Goal: Information Seeking & Learning: Check status

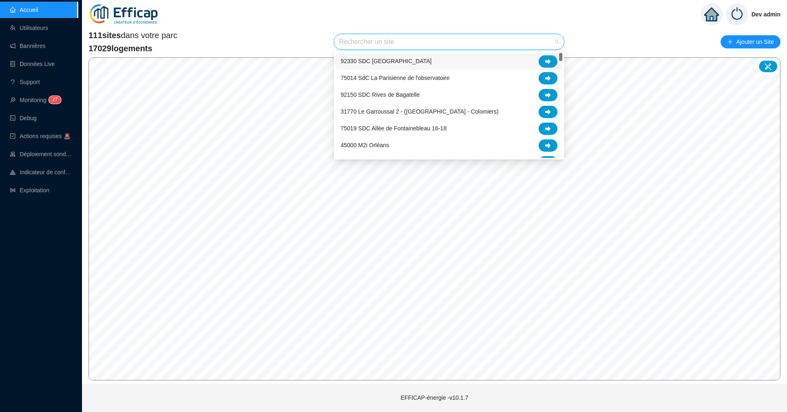
click at [421, 44] on input "search" at bounding box center [445, 42] width 213 height 16
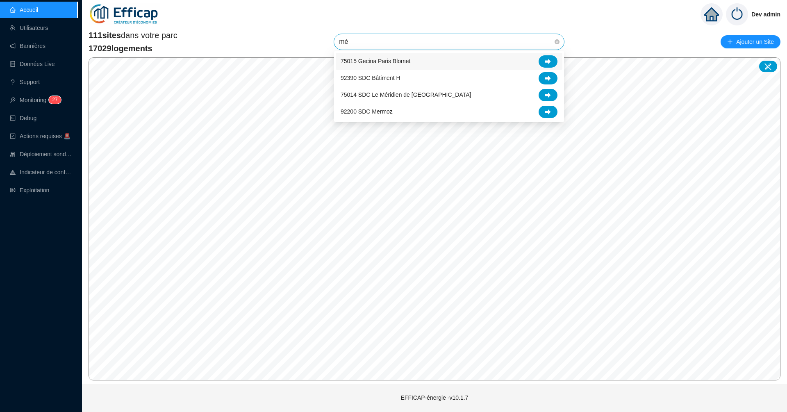
type input "mér"
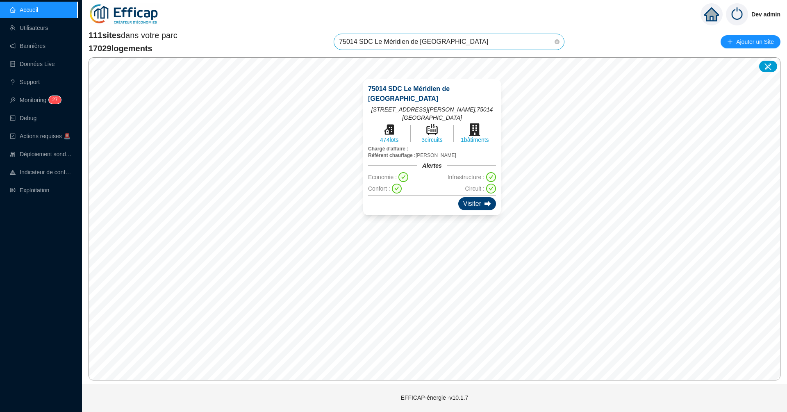
click at [468, 202] on div "Visiter" at bounding box center [477, 203] width 38 height 13
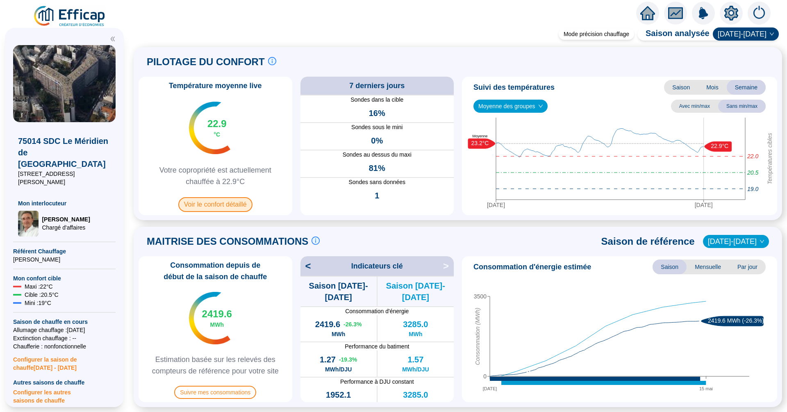
click at [205, 208] on span "Voir le confort détaillé" at bounding box center [215, 204] width 74 height 15
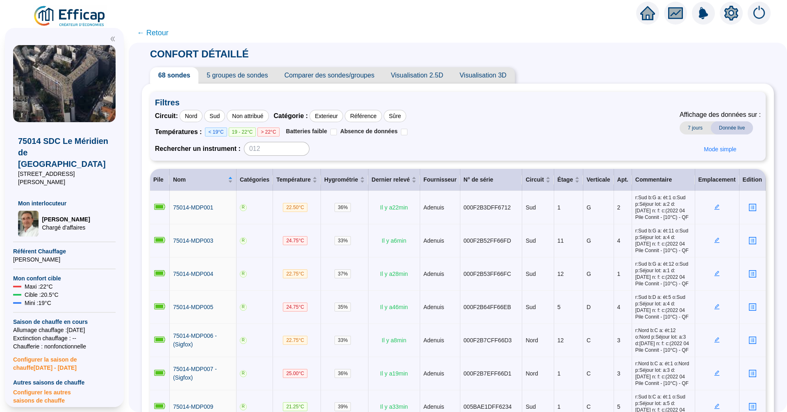
click at [401, 73] on span "Visualisation 2.5D" at bounding box center [417, 75] width 69 height 16
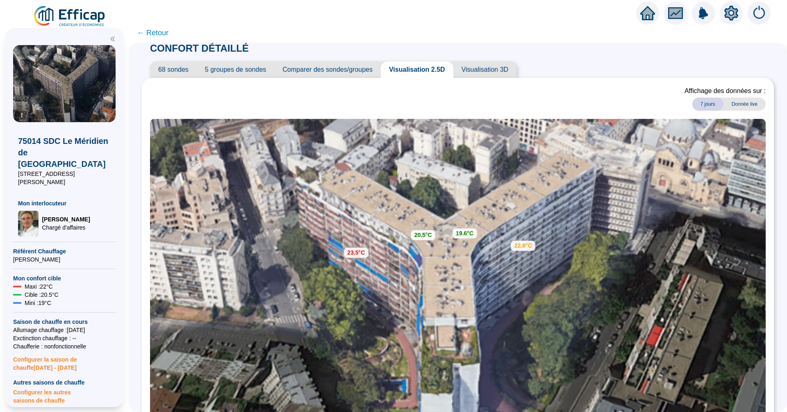
scroll to position [6, 0]
click at [277, 57] on div "CONFORT DÉTAILLÉ 68 sondes 5 groupes de sondes Comparer des sondes/groupes Visu…" at bounding box center [458, 276] width 632 height 480
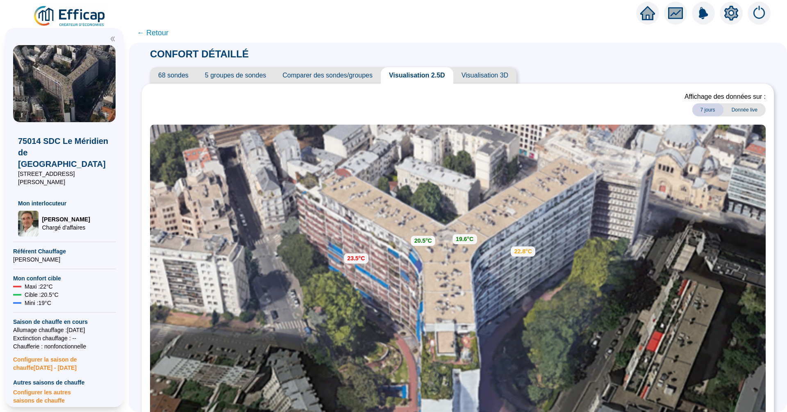
scroll to position [0, 0]
click at [161, 34] on span "← Retour" at bounding box center [153, 32] width 32 height 11
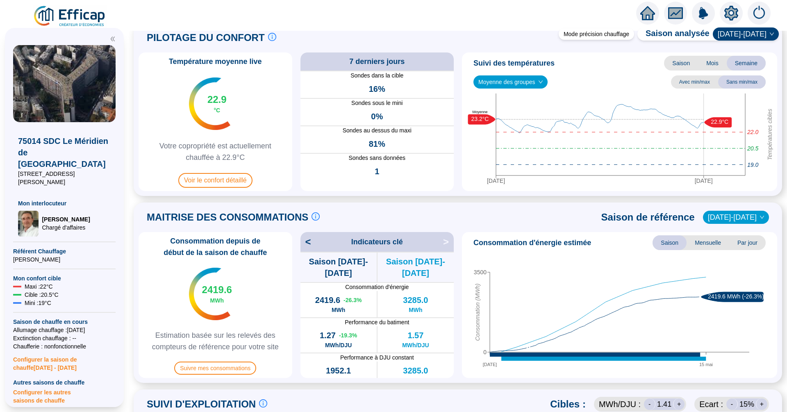
scroll to position [27, 0]
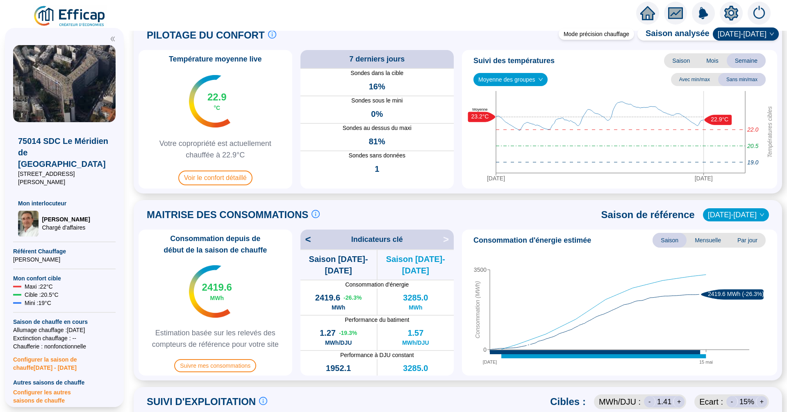
click at [508, 81] on span "Moyenne des groupes" at bounding box center [511, 79] width 64 height 12
click at [513, 108] on div "GR - NORD (16 sondes)" at bounding box center [511, 109] width 63 height 9
click at [529, 78] on span "GR - NORD (16 sondes)" at bounding box center [514, 79] width 70 height 12
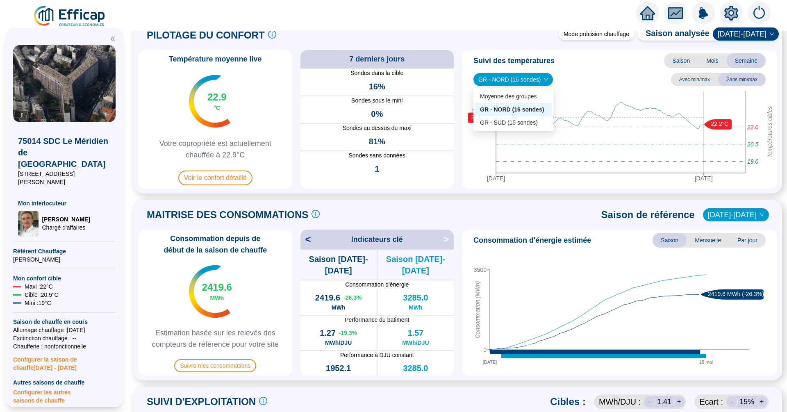
click at [549, 66] on span "Suivi des températures" at bounding box center [514, 60] width 81 height 11
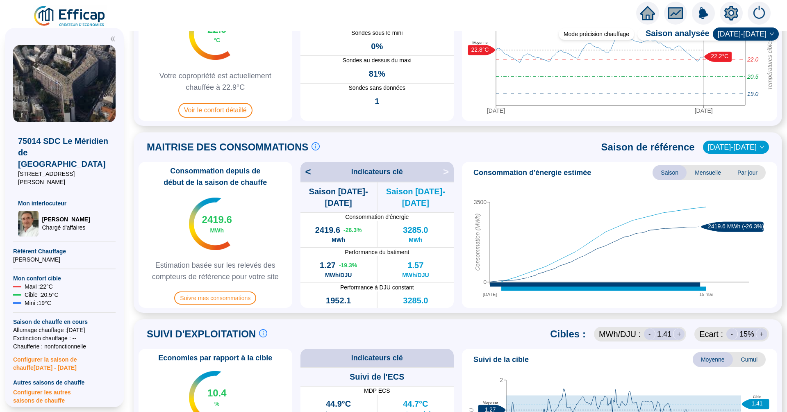
scroll to position [97, 0]
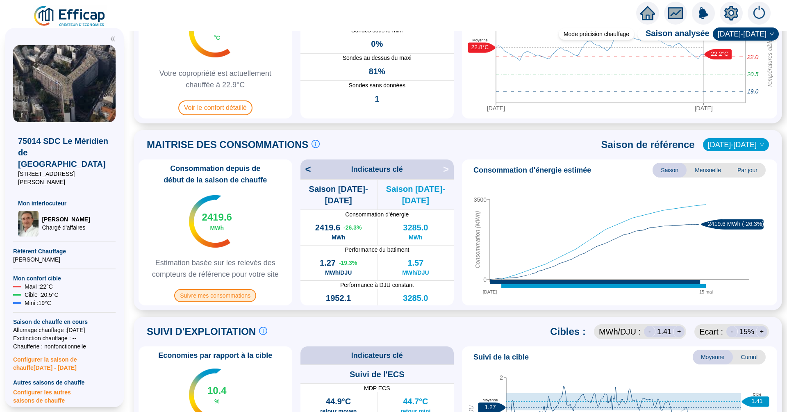
click at [232, 299] on span "Suivre mes consommations" at bounding box center [215, 295] width 82 height 13
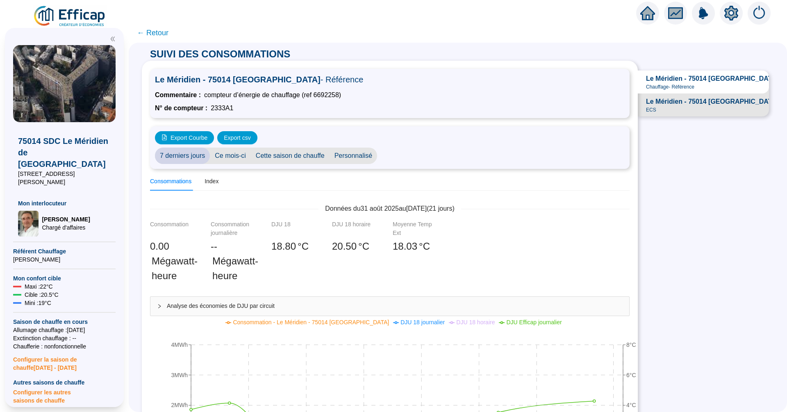
click at [680, 102] on span "Le Méridien - 75014 [GEOGRAPHIC_DATA] - ECS" at bounding box center [722, 102] width 152 height 10
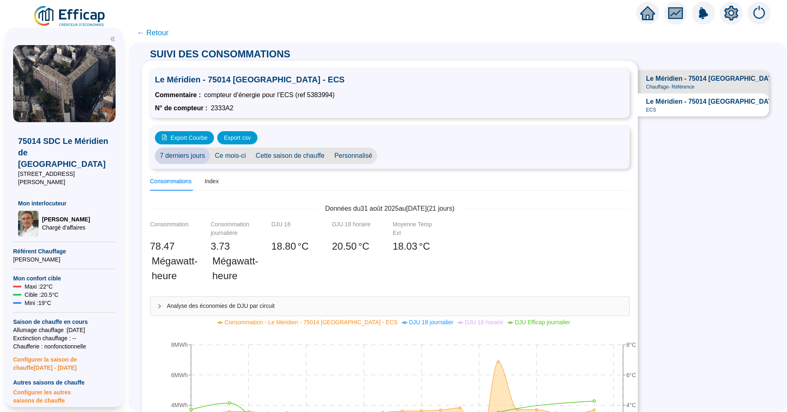
click at [159, 32] on span "← Retour" at bounding box center [153, 32] width 32 height 11
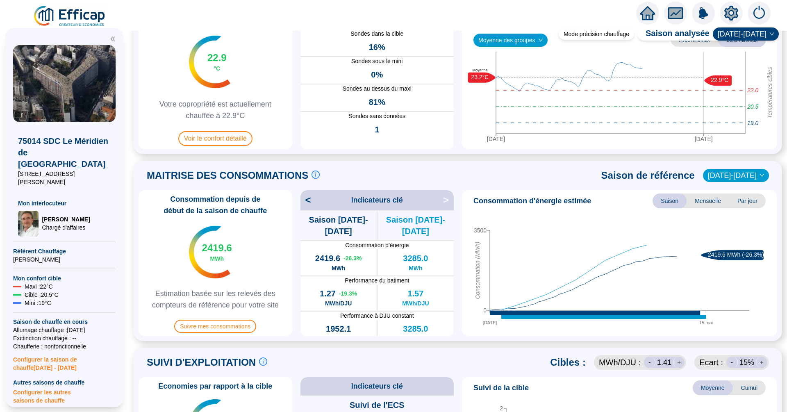
scroll to position [93, 0]
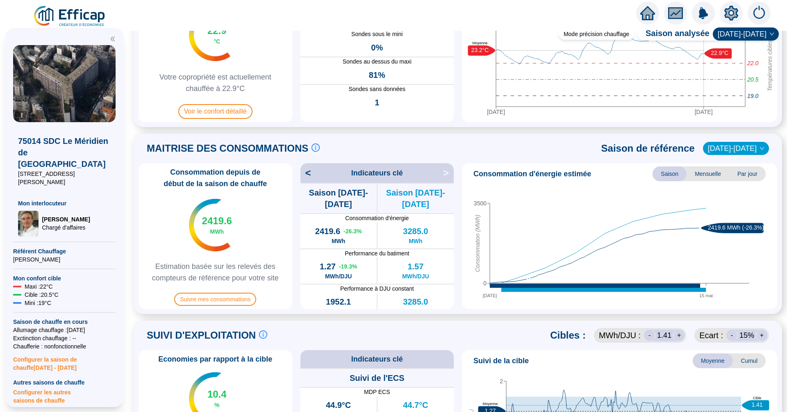
drag, startPoint x: 361, startPoint y: 267, endPoint x: 319, endPoint y: 267, distance: 41.8
click at [319, 267] on div "1.27 -19.3 % MWh/DJU" at bounding box center [339, 271] width 76 height 26
click at [345, 272] on span "MWh/DJU" at bounding box center [338, 276] width 27 height 8
click at [735, 148] on span "[DATE]-[DATE]" at bounding box center [736, 148] width 56 height 12
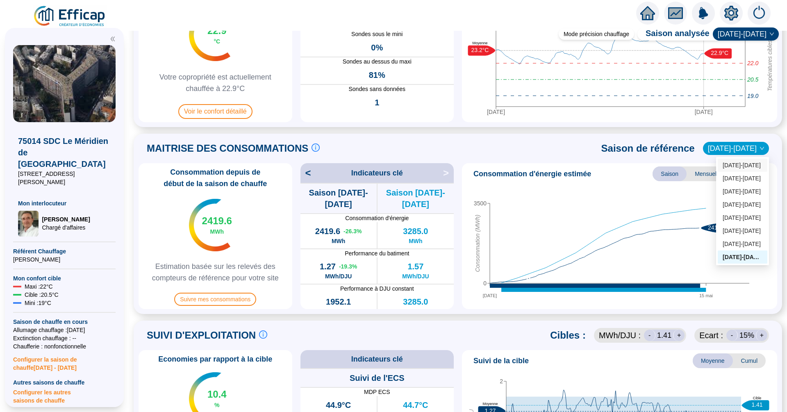
click at [748, 165] on div "[DATE]-[DATE]" at bounding box center [743, 165] width 40 height 9
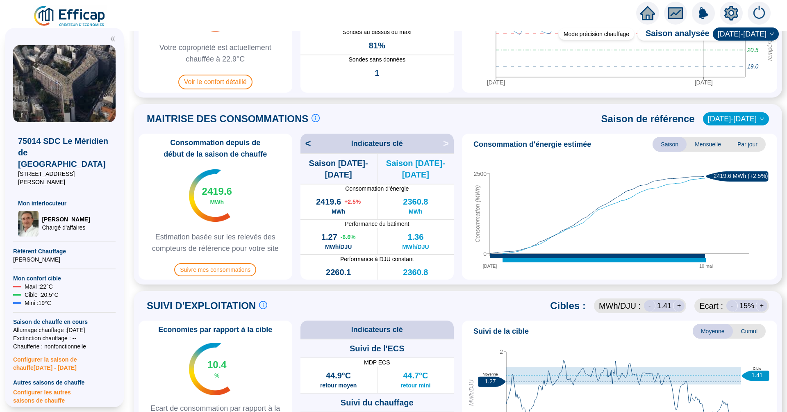
scroll to position [119, 0]
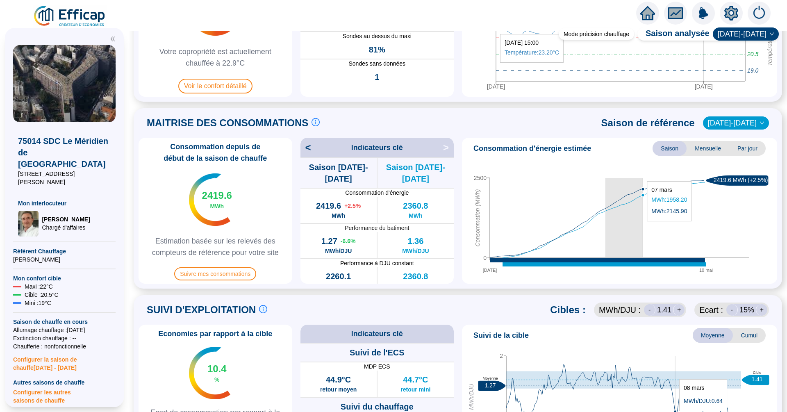
drag, startPoint x: 605, startPoint y: 226, endPoint x: 643, endPoint y: 226, distance: 38.1
click at [643, 226] on icon "[DATE] mai 0 2500 Consommation (MWh) 2419.6 MWh (+2.5%)" at bounding box center [619, 218] width 309 height 123
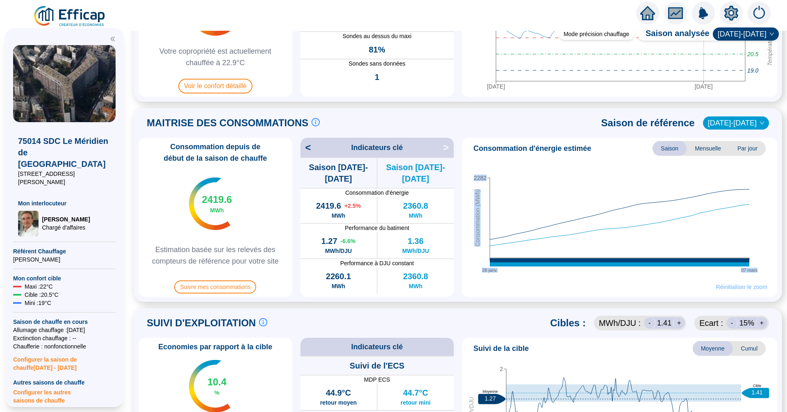
click at [746, 289] on span "Réinitialiser le zoom" at bounding box center [741, 287] width 51 height 8
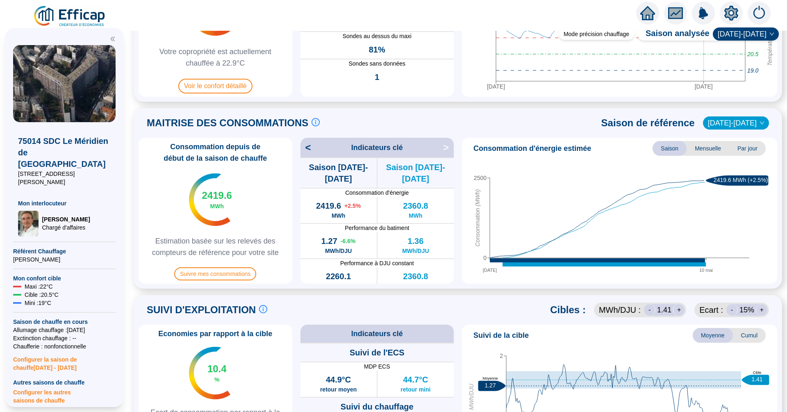
click at [704, 153] on span "Mensuelle" at bounding box center [708, 148] width 43 height 15
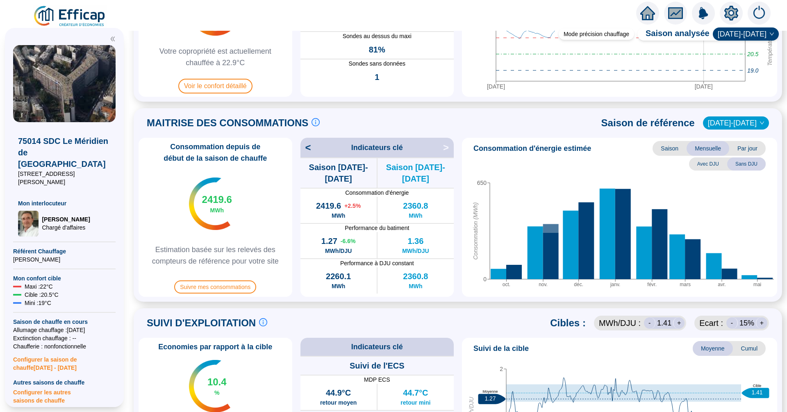
click at [745, 146] on span "Par jour" at bounding box center [748, 148] width 36 height 15
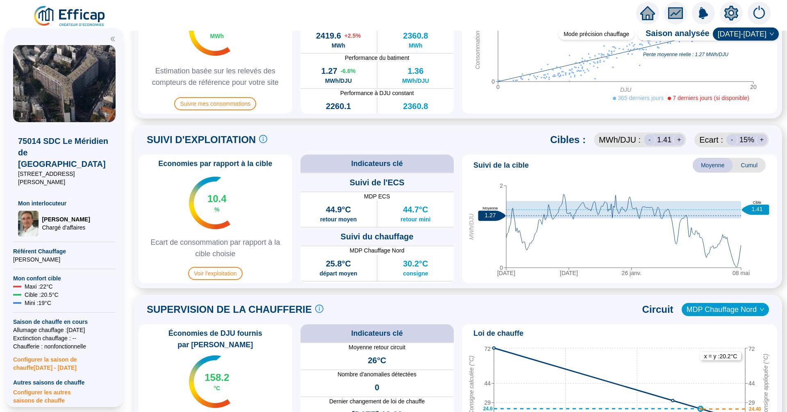
scroll to position [285, 0]
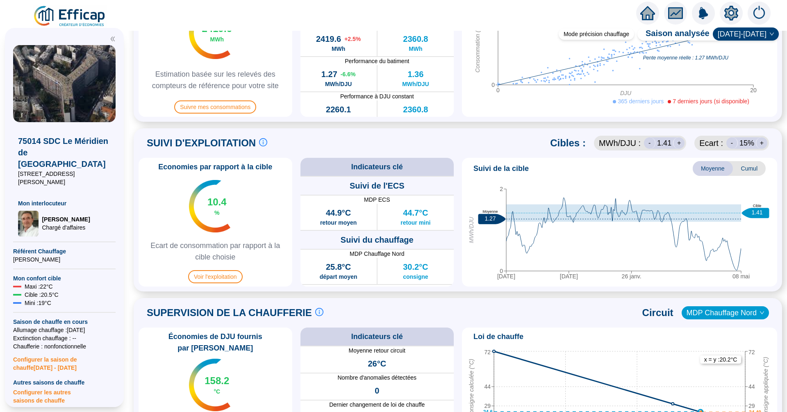
click at [746, 171] on span "Cumul" at bounding box center [749, 168] width 33 height 15
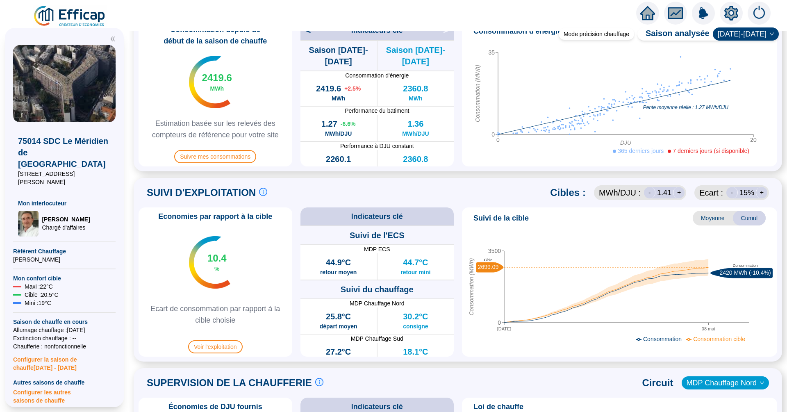
scroll to position [231, 0]
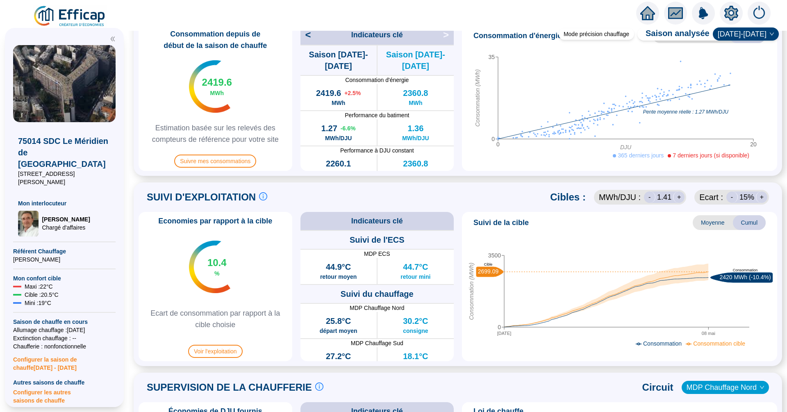
click at [732, 196] on div "-" at bounding box center [732, 197] width 11 height 11
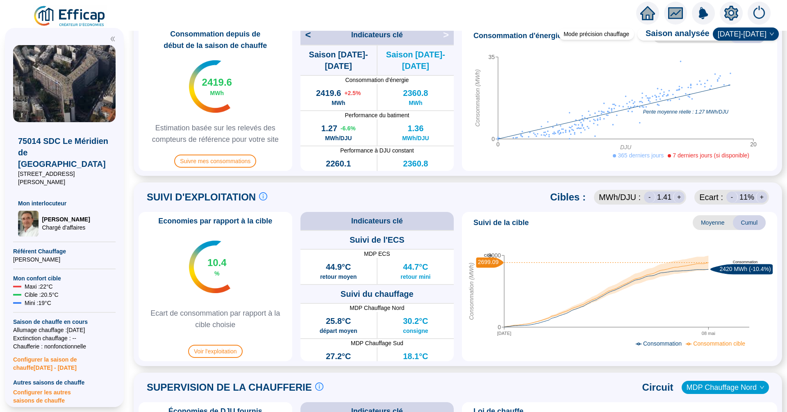
click at [682, 196] on div "+" at bounding box center [678, 197] width 11 height 11
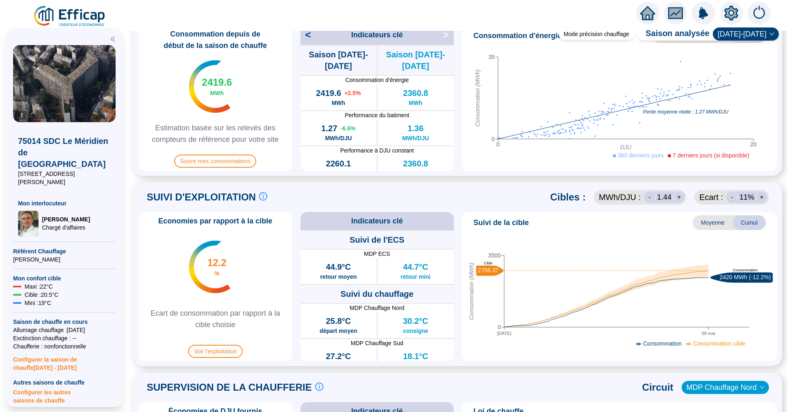
click at [653, 198] on div "-" at bounding box center [649, 197] width 11 height 11
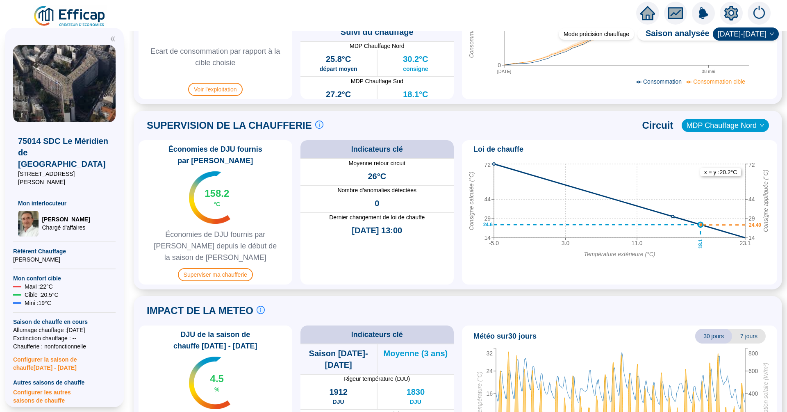
scroll to position [499, 0]
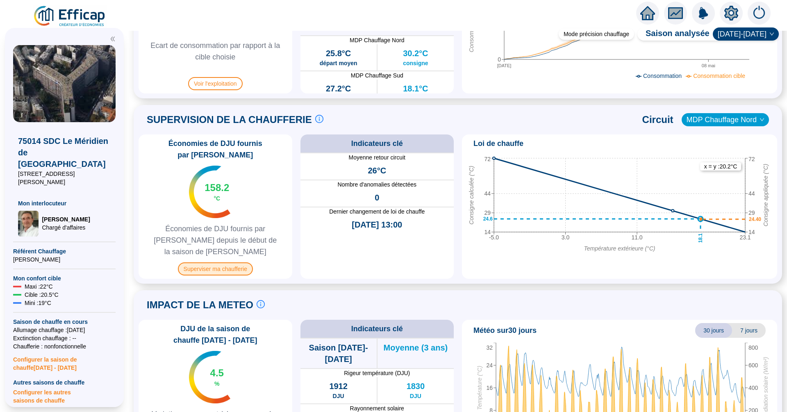
click at [237, 262] on span "Superviser ma chaufferie" at bounding box center [215, 268] width 75 height 13
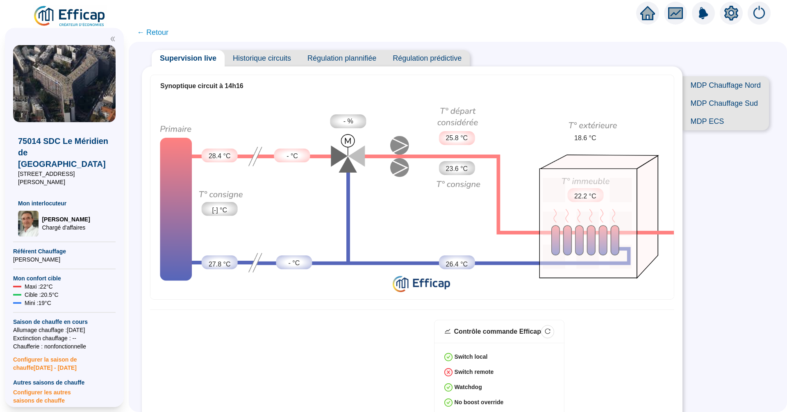
scroll to position [13, 0]
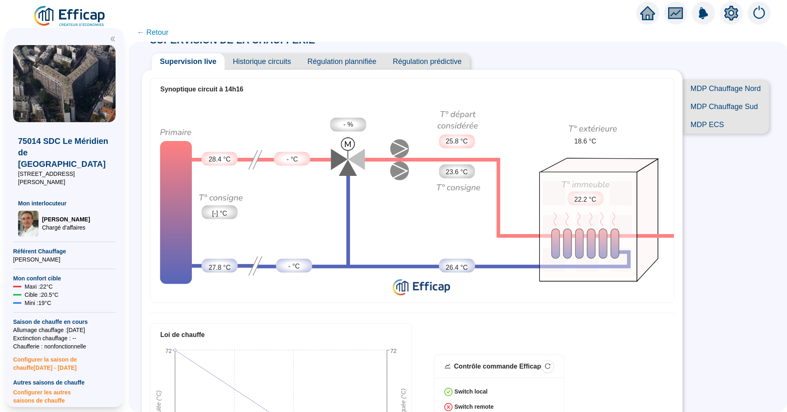
click at [246, 66] on span "Historique circuits" at bounding box center [262, 61] width 75 height 16
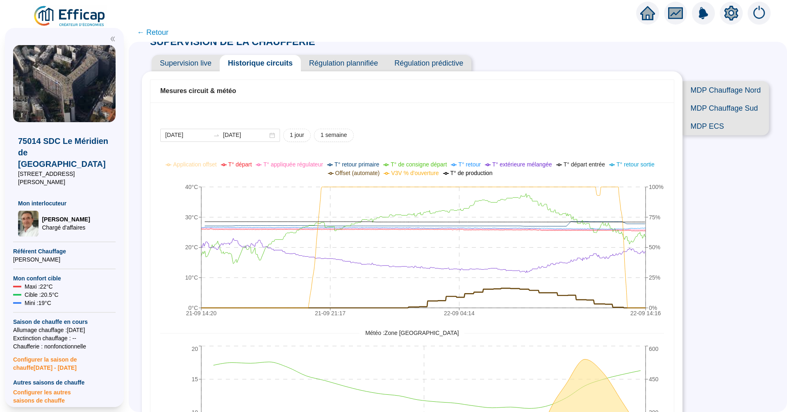
scroll to position [8, 0]
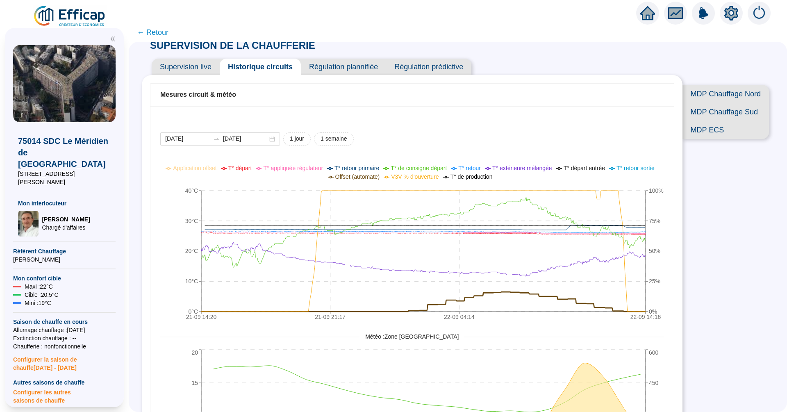
click at [201, 66] on span "Supervision live" at bounding box center [186, 67] width 68 height 16
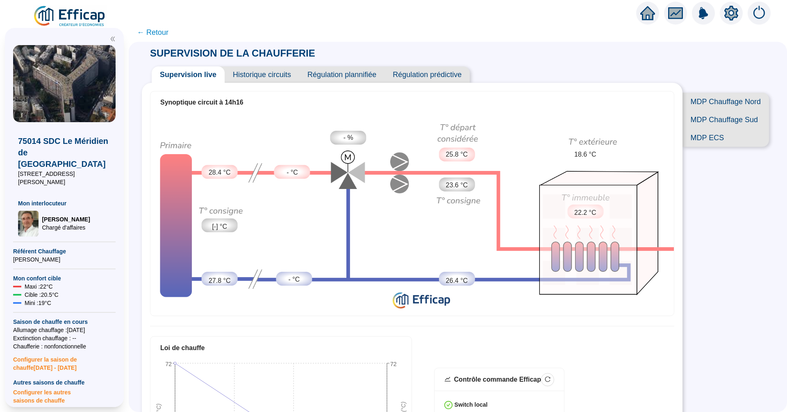
click at [645, 12] on icon "home" at bounding box center [648, 12] width 15 height 11
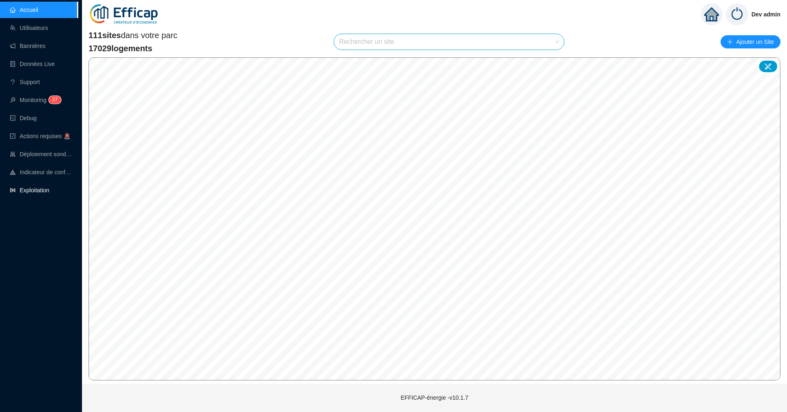
click at [43, 190] on link "Exploitation" at bounding box center [29, 190] width 39 height 7
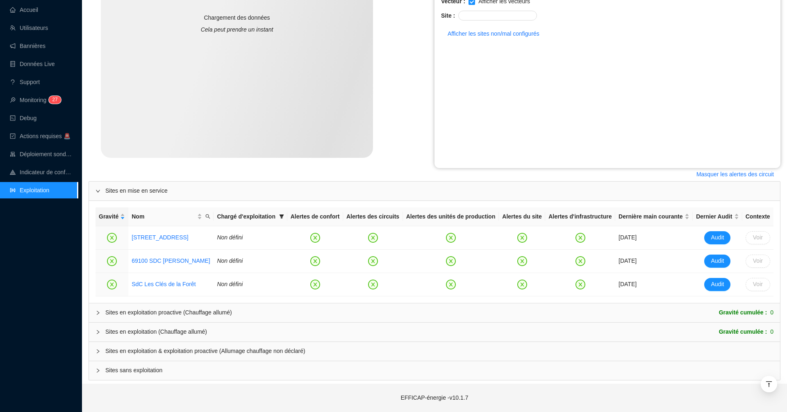
scroll to position [176, 0]
click at [105, 348] on div at bounding box center [101, 351] width 10 height 9
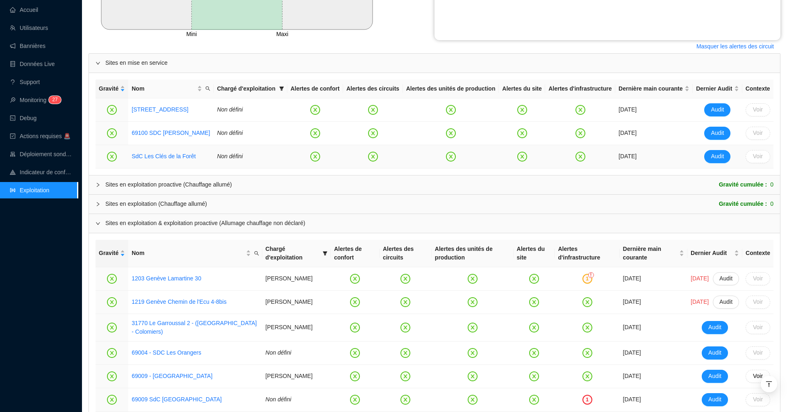
scroll to position [306, 0]
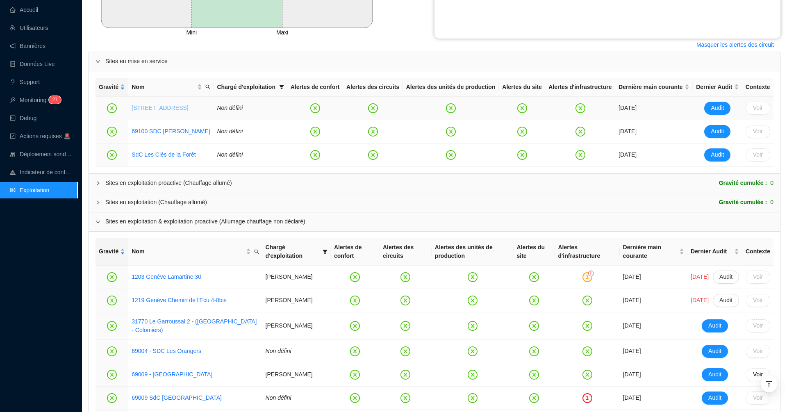
click at [163, 109] on link "[STREET_ADDRESS]" at bounding box center [160, 108] width 57 height 7
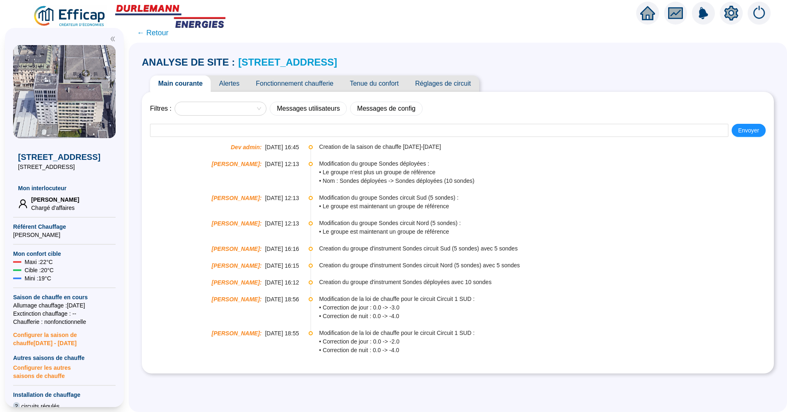
click at [236, 85] on span "Alertes" at bounding box center [229, 83] width 37 height 16
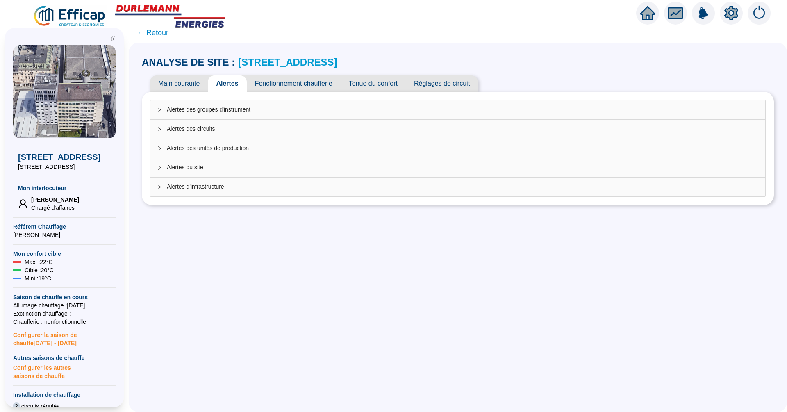
click at [321, 109] on span "Alertes des groupes d'instrument" at bounding box center [463, 109] width 592 height 9
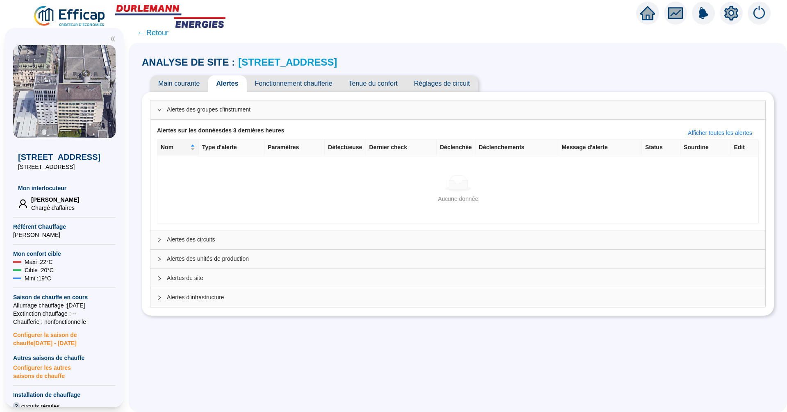
click at [338, 247] on div "Alertes des circuits" at bounding box center [457, 239] width 615 height 19
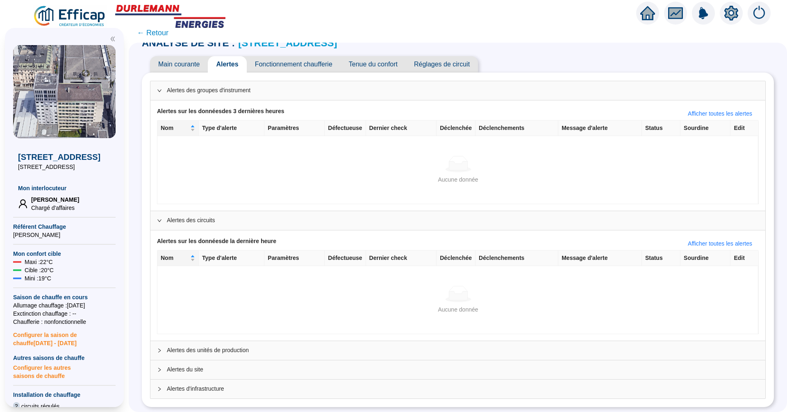
scroll to position [19, 0]
click at [322, 381] on div "Alertes d'infrastructure" at bounding box center [457, 389] width 615 height 19
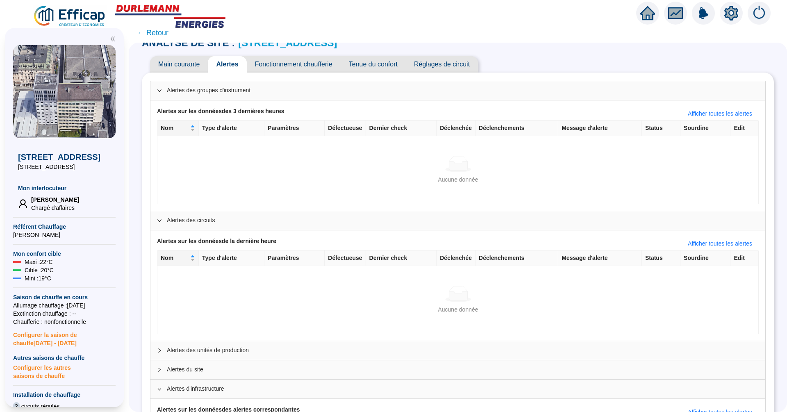
click at [157, 36] on span "← Retour" at bounding box center [153, 32] width 32 height 11
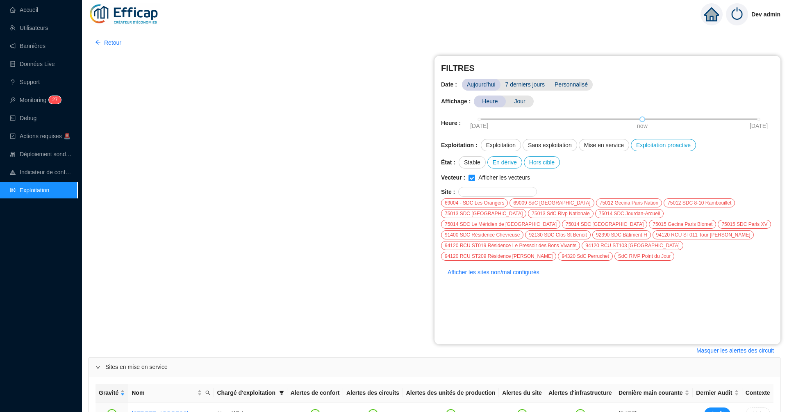
scroll to position [176, 0]
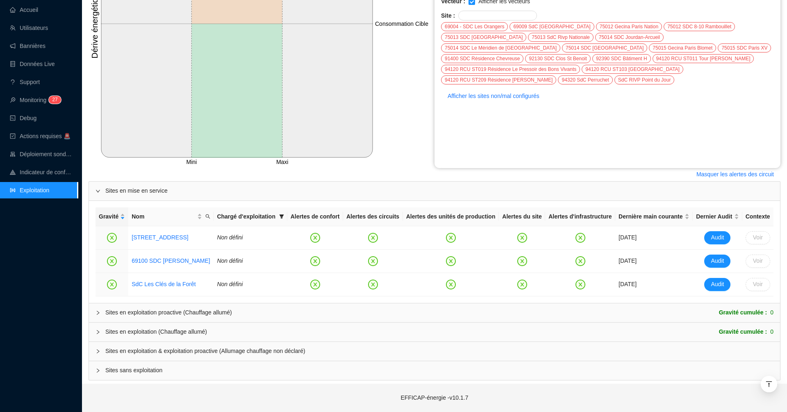
click at [287, 352] on span "Sites en exploitation & exploitation proactive (Allumage chauffage non déclaré)" at bounding box center [439, 351] width 668 height 9
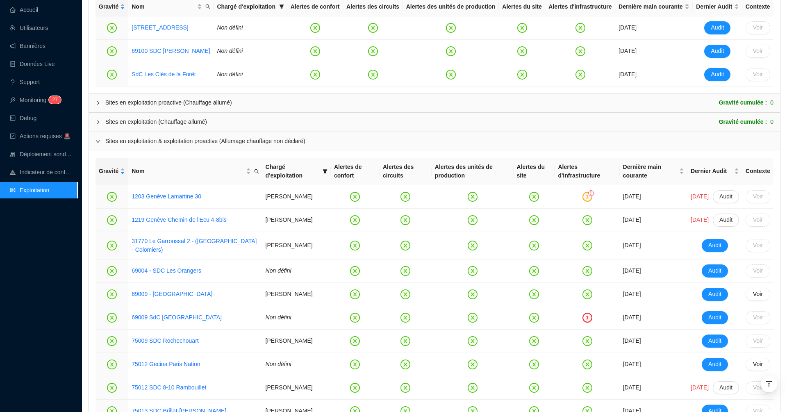
scroll to position [388, 0]
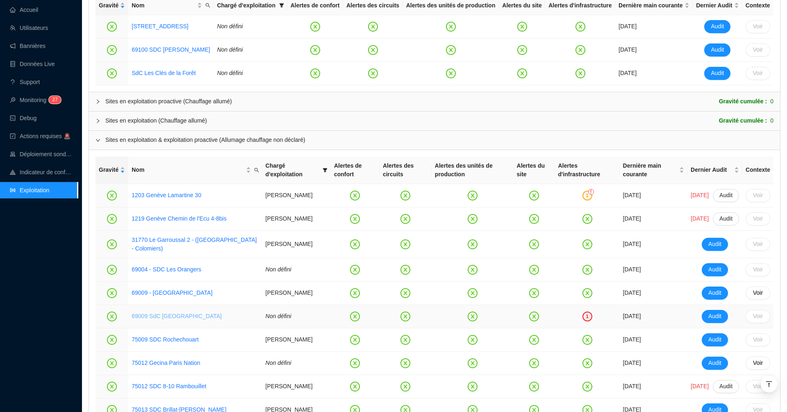
click at [192, 319] on link "69009 SdC [GEOGRAPHIC_DATA]" at bounding box center [177, 316] width 90 height 7
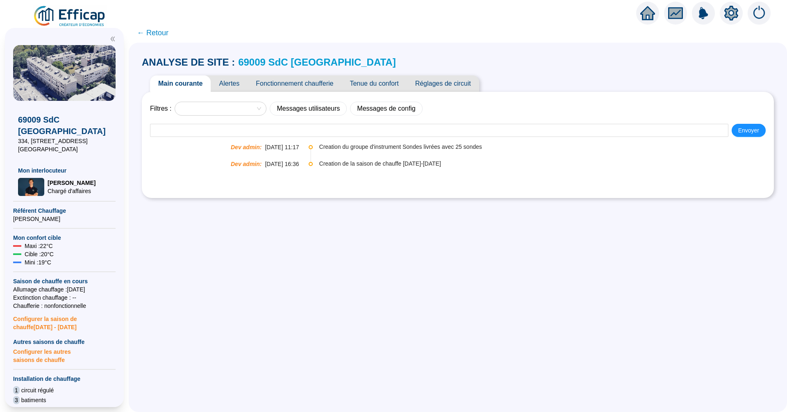
click at [237, 85] on span "Alertes" at bounding box center [229, 83] width 37 height 16
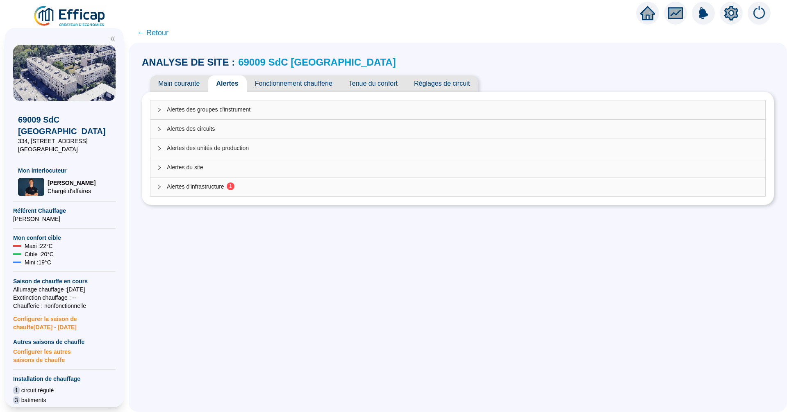
click at [287, 195] on div "Alertes d'infrastructure 1" at bounding box center [457, 187] width 615 height 19
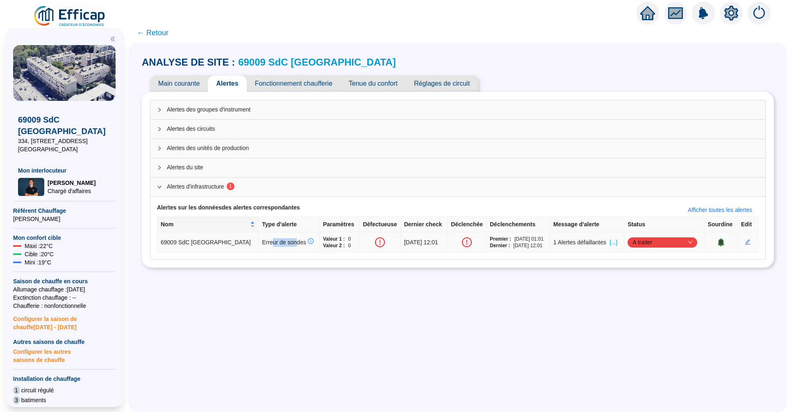
drag, startPoint x: 276, startPoint y: 241, endPoint x: 249, endPoint y: 241, distance: 27.9
click at [262, 241] on span "Erreur de sondes" at bounding box center [287, 242] width 51 height 7
click at [150, 33] on span "← Retour" at bounding box center [153, 32] width 32 height 11
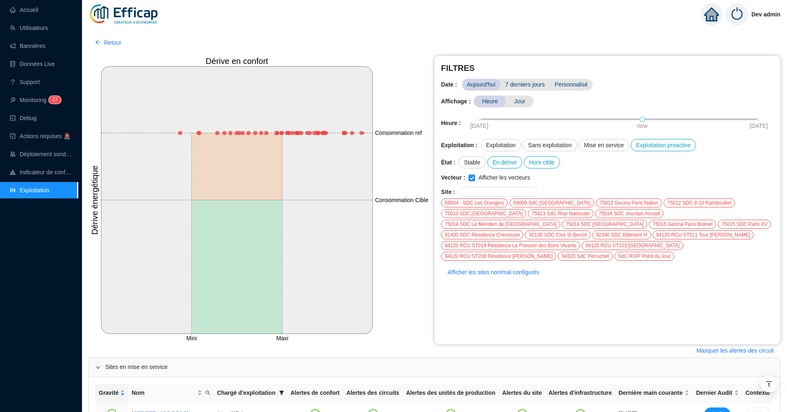
scroll to position [176, 0]
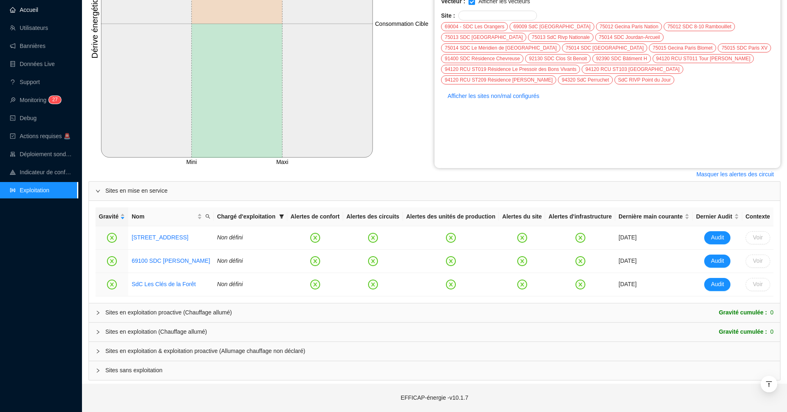
click at [38, 13] on link "Accueil" at bounding box center [24, 10] width 28 height 7
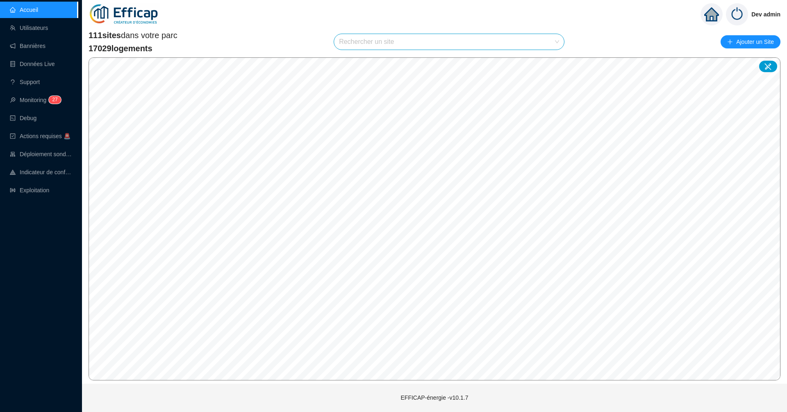
click at [378, 45] on input "search" at bounding box center [445, 42] width 213 height 16
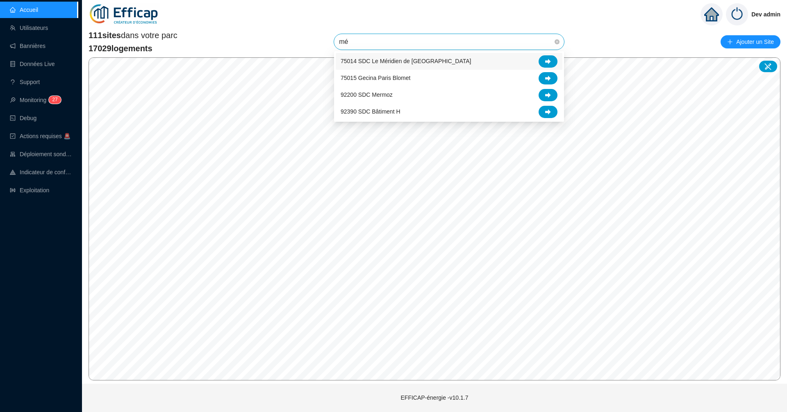
type input "mér"
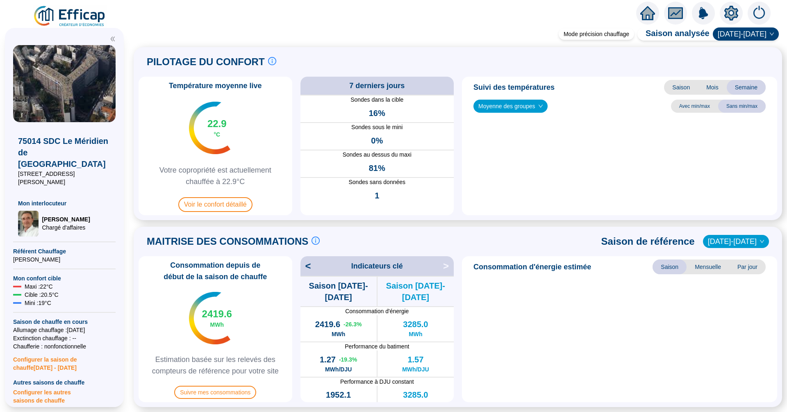
click at [552, 61] on div "PILOTAGE DU CONFORT Le pilotage du confort est fondamental pour le confort de t…" at bounding box center [458, 62] width 639 height 20
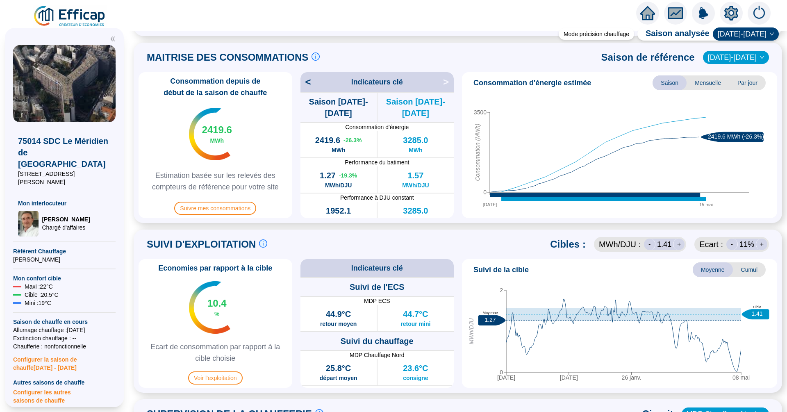
scroll to position [150, 0]
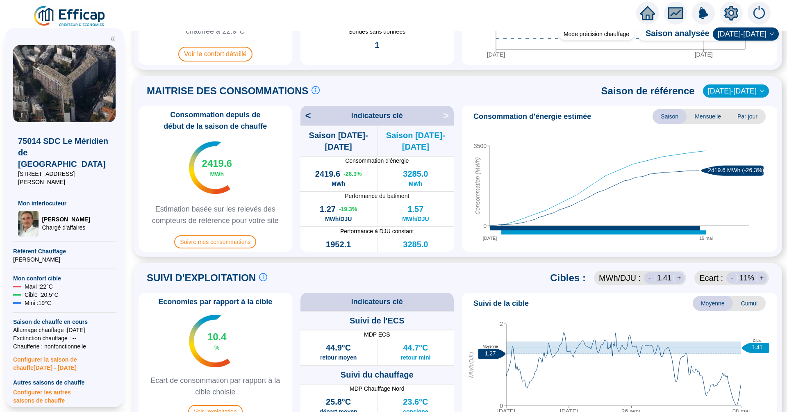
click at [741, 114] on span "Par jour" at bounding box center [748, 116] width 36 height 15
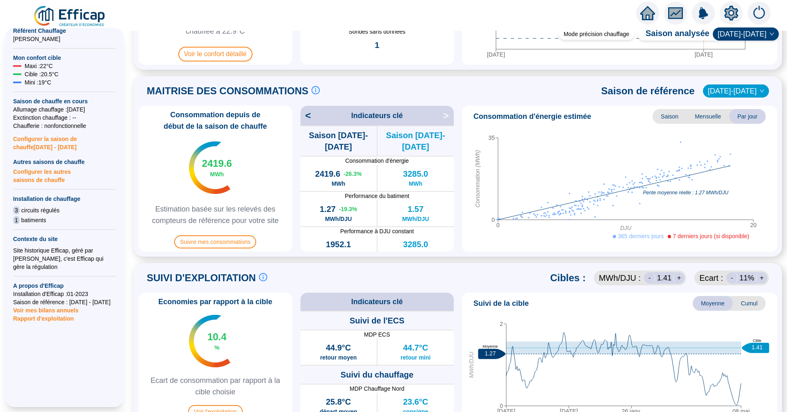
scroll to position [220, 0]
click at [38, 315] on span "Rapport d'exploitation" at bounding box center [64, 319] width 103 height 8
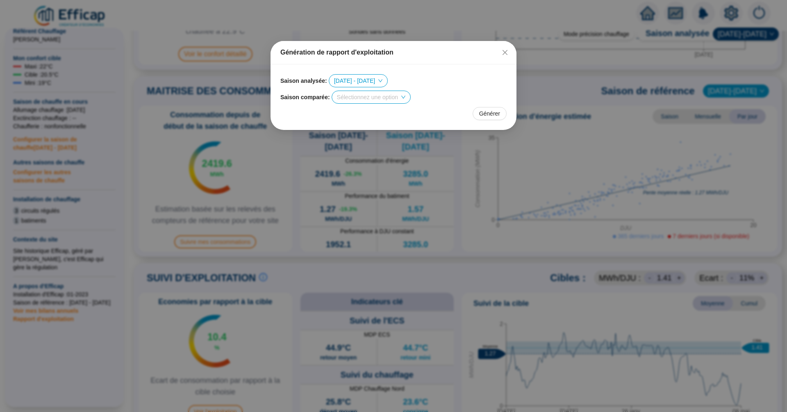
click at [367, 84] on span "[DATE] - [DATE]" at bounding box center [358, 81] width 49 height 12
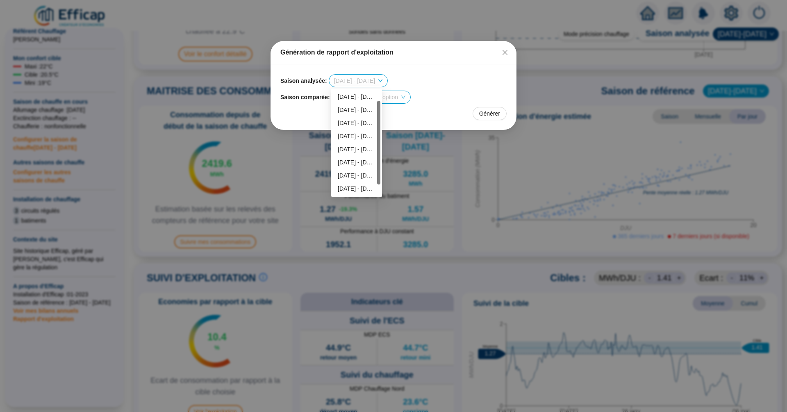
scroll to position [13, 0]
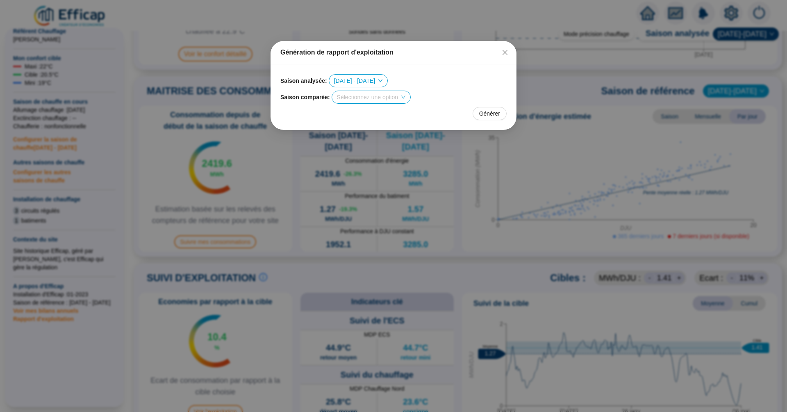
click at [427, 100] on div "Saison comparée : Sélectionnez une option" at bounding box center [393, 97] width 226 height 13
click at [398, 96] on input "search" at bounding box center [367, 97] width 61 height 12
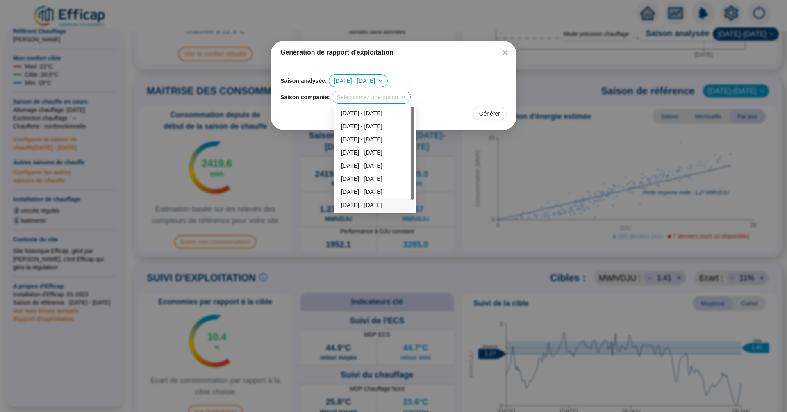
click at [378, 205] on div "[DATE] - [DATE]" at bounding box center [375, 205] width 68 height 9
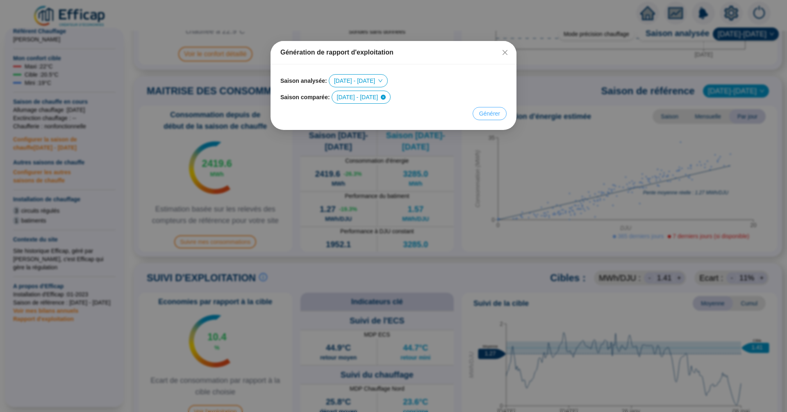
click at [495, 117] on span "Générer" at bounding box center [489, 113] width 21 height 9
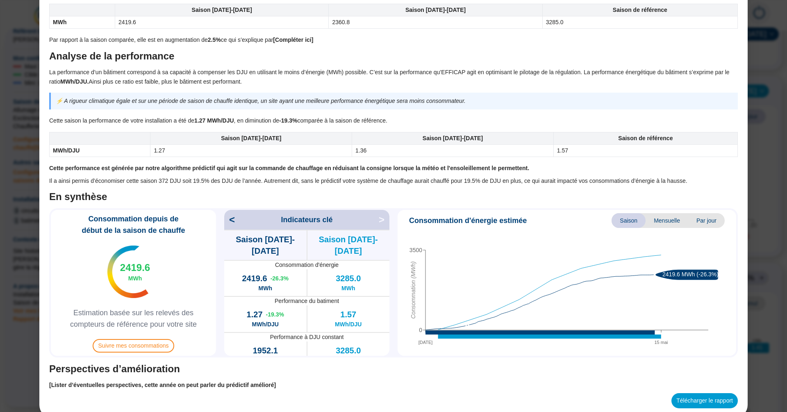
scroll to position [508, 0]
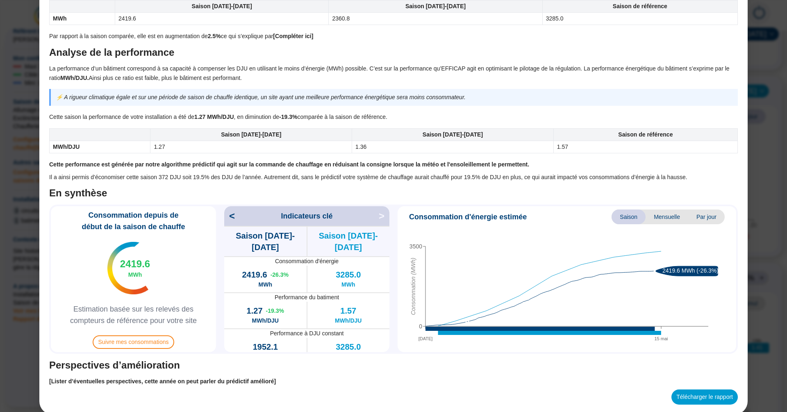
click at [25, 198] on div "Bilan saison de chauffe 75014 SDC Le Méridien de Paris Objet du document L'obje…" at bounding box center [393, 206] width 787 height 412
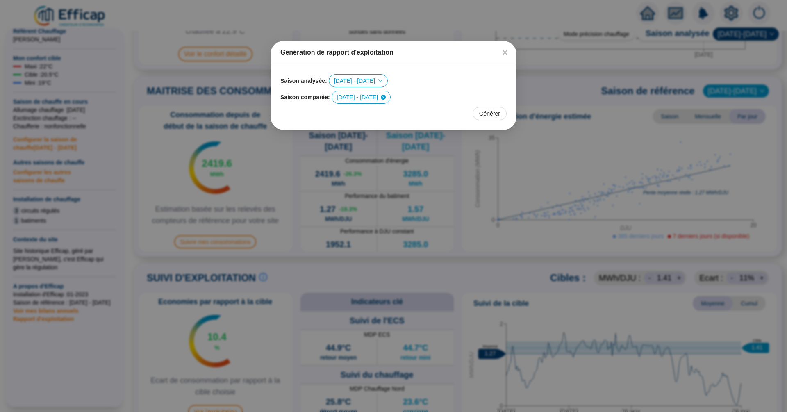
scroll to position [0, 0]
click at [504, 50] on icon "close" at bounding box center [505, 52] width 7 height 7
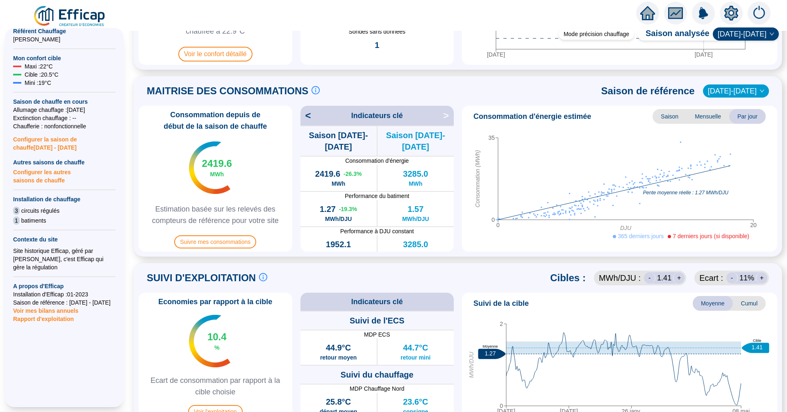
scroll to position [217, 0]
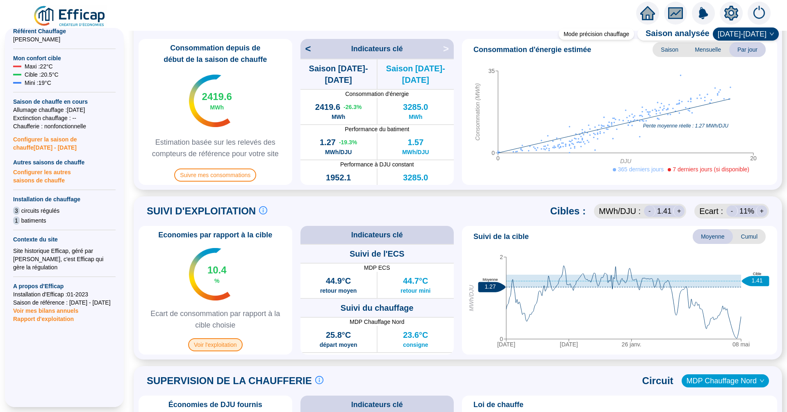
click at [212, 347] on span "Voir l'exploitation" at bounding box center [215, 344] width 55 height 13
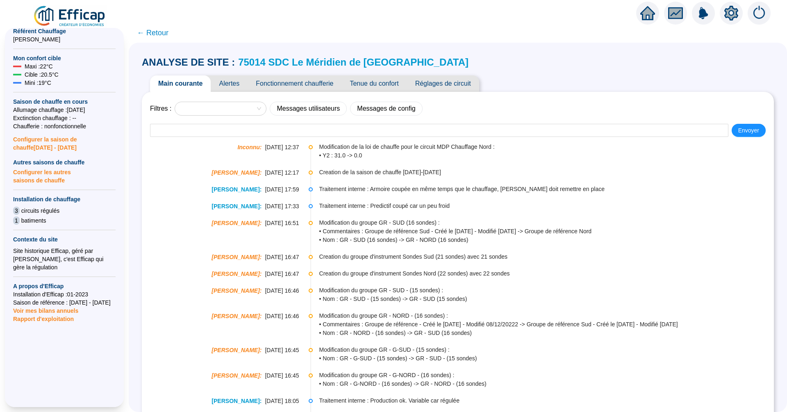
click at [382, 87] on span "Tenue du confort" at bounding box center [374, 83] width 65 height 16
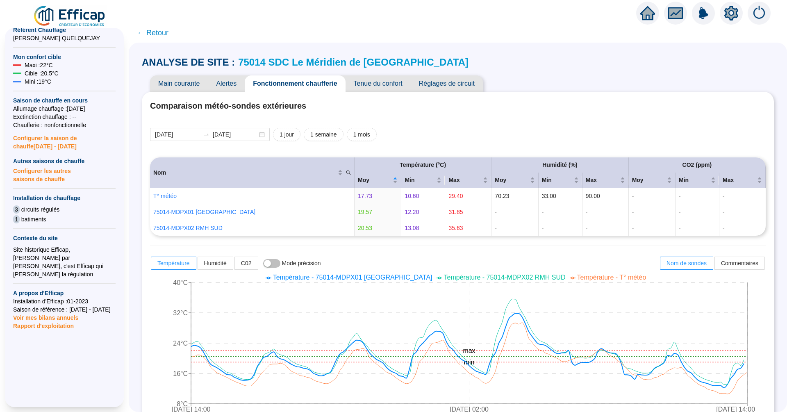
click at [152, 32] on span "← Retour" at bounding box center [153, 32] width 32 height 11
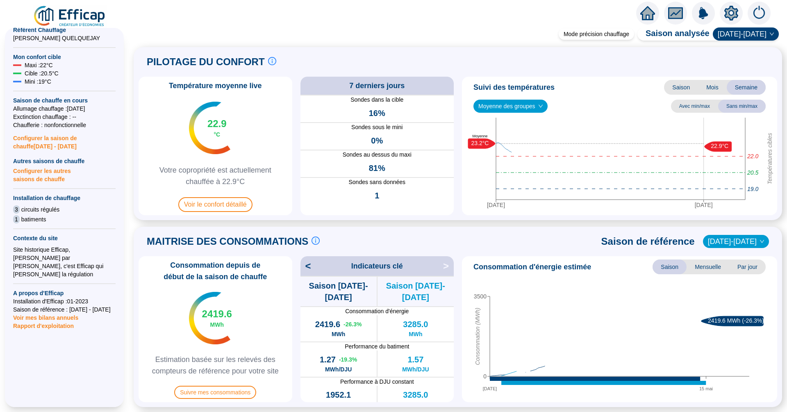
click at [54, 322] on span "Rapport d'exploitation" at bounding box center [64, 326] width 103 height 8
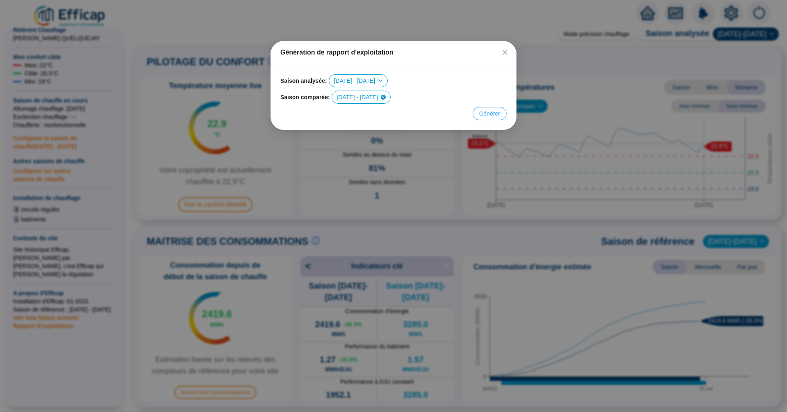
click at [492, 112] on span "Générer" at bounding box center [489, 113] width 21 height 9
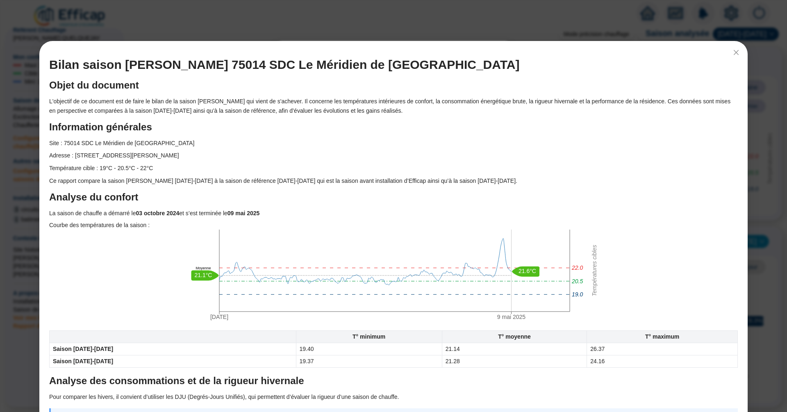
click at [30, 152] on div "Bilan saison de chauffe 75014 SDC Le Méridien de Paris Objet du document L'obje…" at bounding box center [393, 206] width 787 height 412
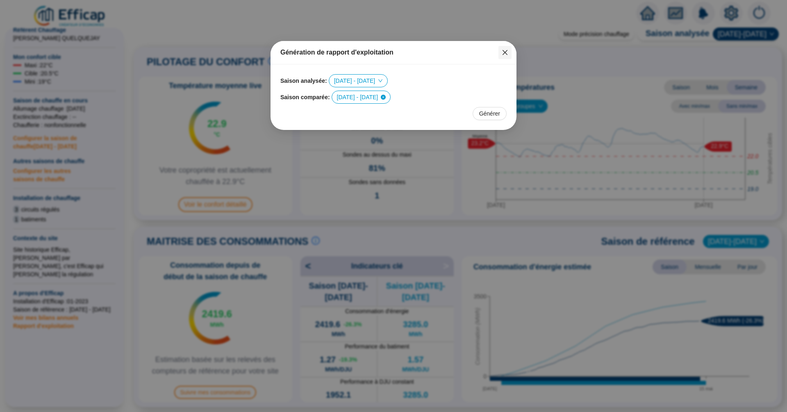
click at [501, 52] on span "Fermer" at bounding box center [505, 52] width 13 height 7
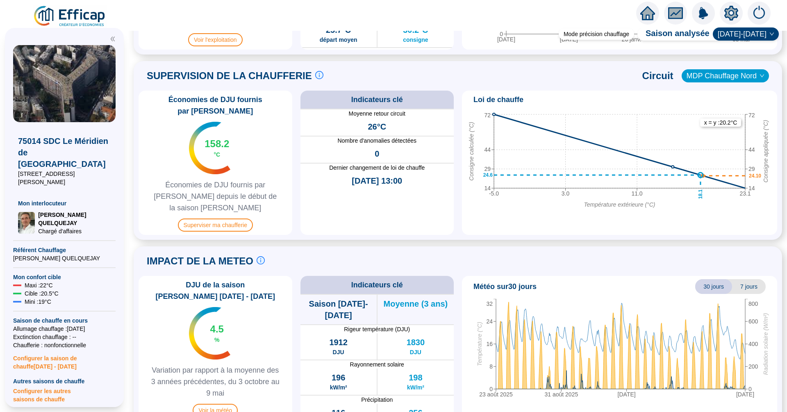
scroll to position [522, 0]
click at [239, 219] on span "Superviser ma chaufferie" at bounding box center [215, 225] width 75 height 13
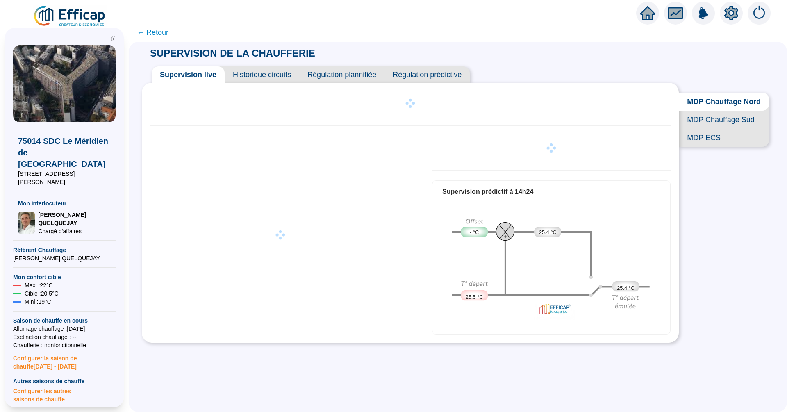
click at [248, 68] on span "Historique circuits" at bounding box center [262, 74] width 75 height 16
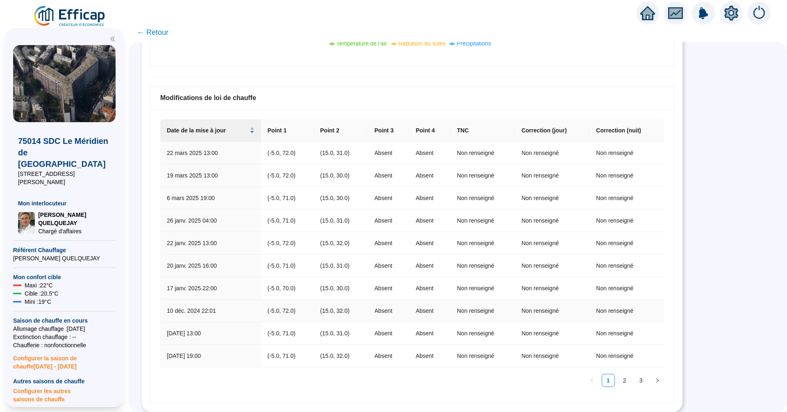
scroll to position [463, 0]
click at [649, 15] on icon "home" at bounding box center [648, 13] width 15 height 14
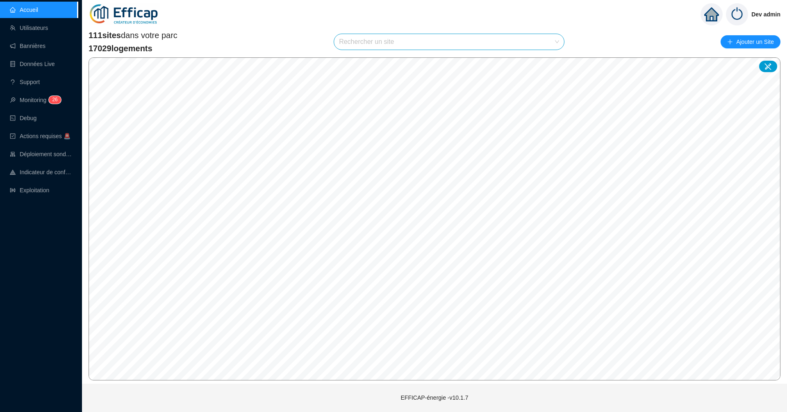
click at [30, 240] on div "Accueil Utilisateurs Bannières Données Live Support Monitoring 2 6 Debug Action…" at bounding box center [39, 206] width 78 height 412
click at [367, 42] on input "search" at bounding box center [445, 42] width 213 height 16
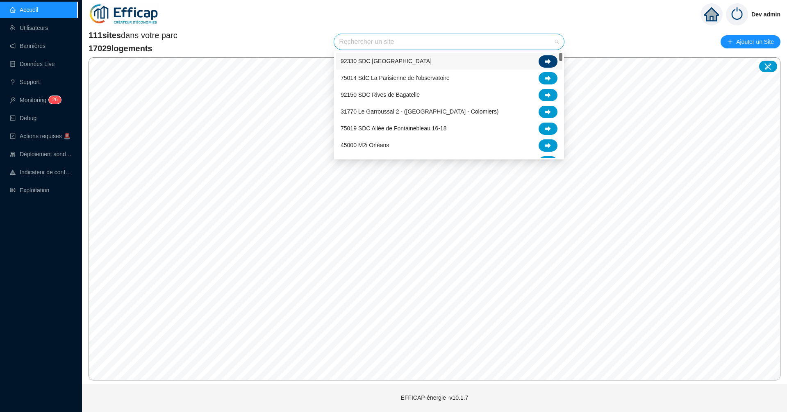
click at [552, 62] on div at bounding box center [548, 61] width 19 height 12
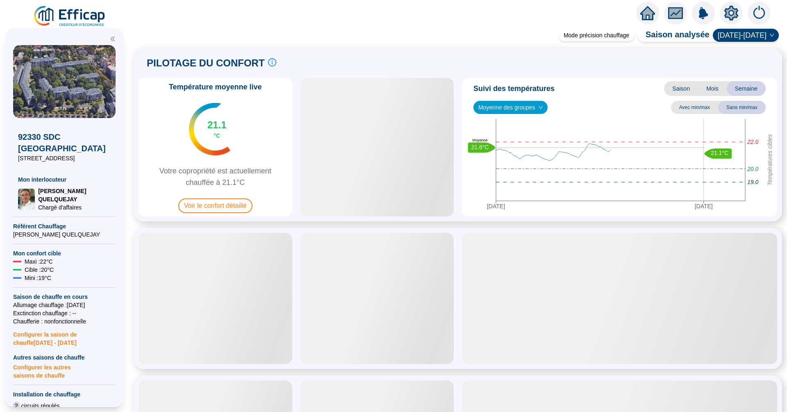
click at [739, 14] on div at bounding box center [731, 13] width 23 height 23
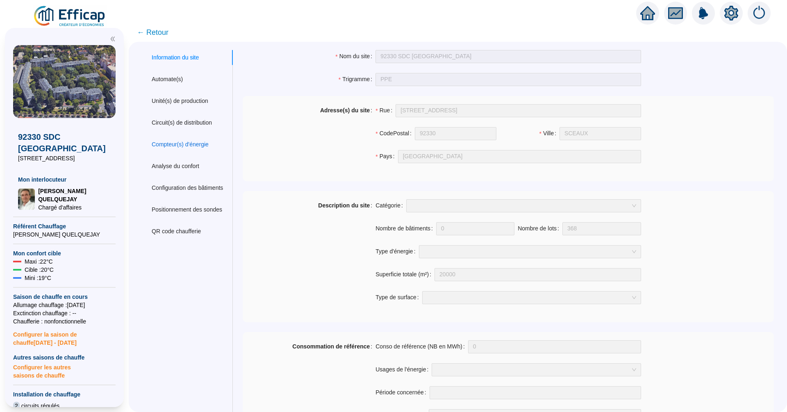
click at [186, 148] on div "Compteur(s) d'énergie" at bounding box center [180, 144] width 57 height 9
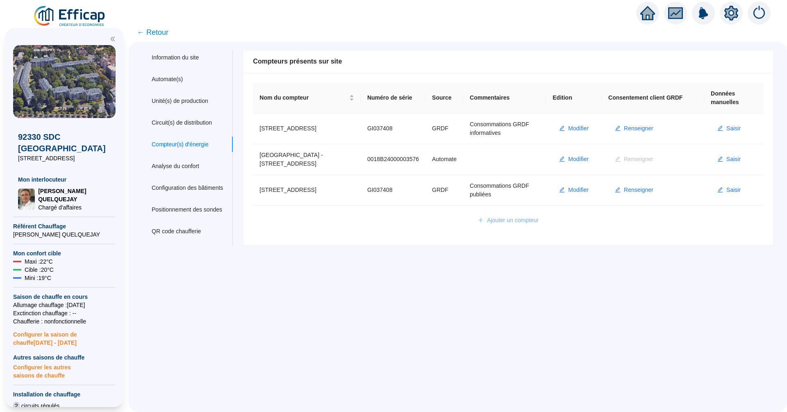
click at [522, 222] on span "Ajouter un compteur" at bounding box center [513, 220] width 52 height 9
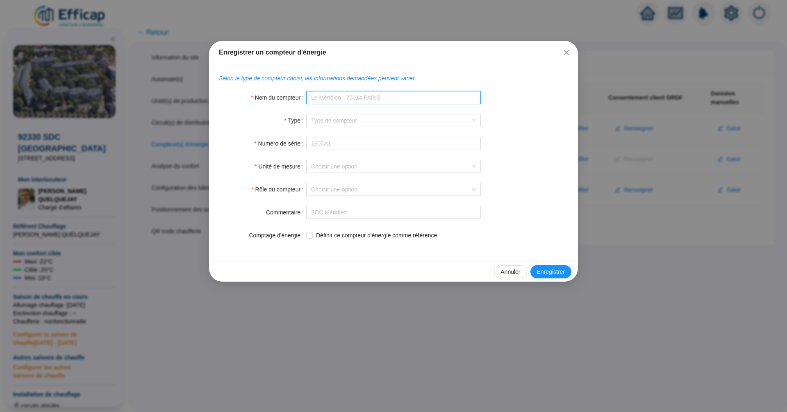
click at [369, 99] on input "Nom du compteur" at bounding box center [393, 97] width 175 height 13
click at [355, 146] on input "Numéro de série" at bounding box center [393, 143] width 175 height 13
click at [353, 119] on input "Type" at bounding box center [389, 120] width 157 height 12
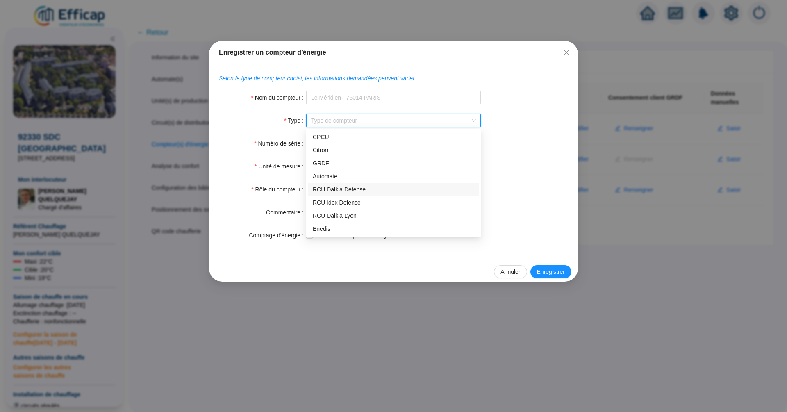
click at [508, 163] on div "Unité de mesure Choisir une option" at bounding box center [393, 166] width 349 height 13
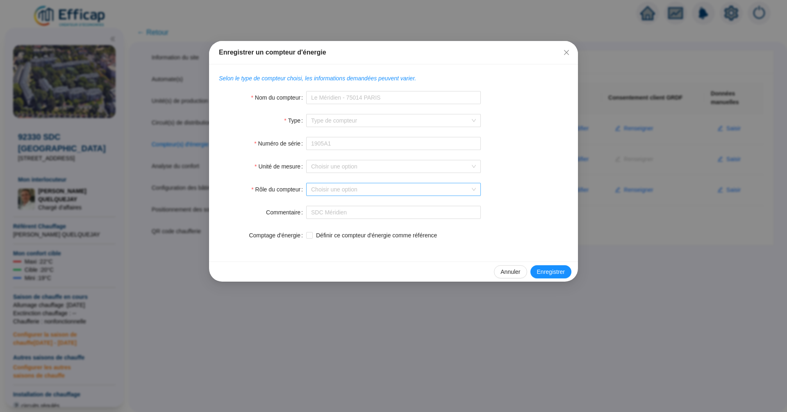
click at [385, 191] on input "Rôle du compteur" at bounding box center [389, 189] width 157 height 12
click at [516, 189] on div "Rôle du compteur Choisir une option" at bounding box center [393, 189] width 349 height 13
click at [565, 50] on icon "close" at bounding box center [566, 52] width 5 height 5
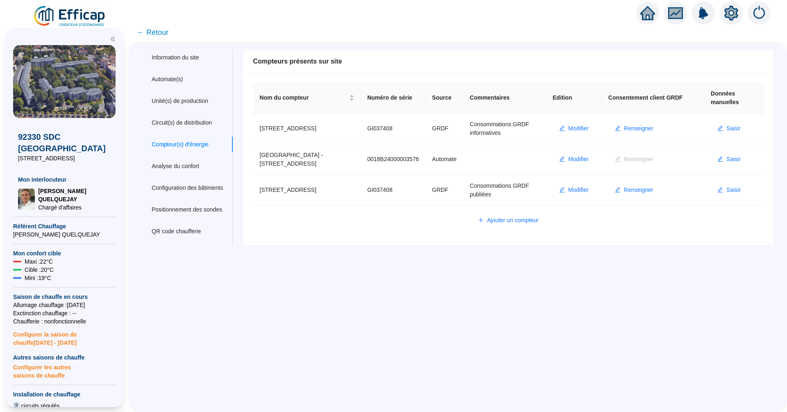
click at [164, 32] on span "← Retour" at bounding box center [153, 32] width 32 height 11
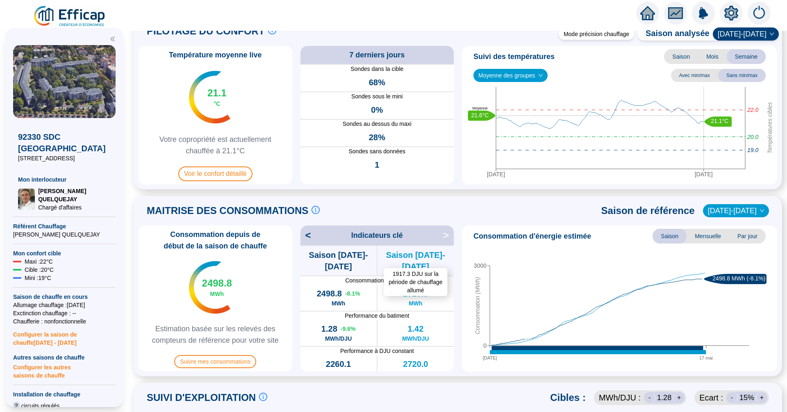
scroll to position [31, 0]
click at [730, 14] on icon "setting" at bounding box center [732, 13] width 6 height 6
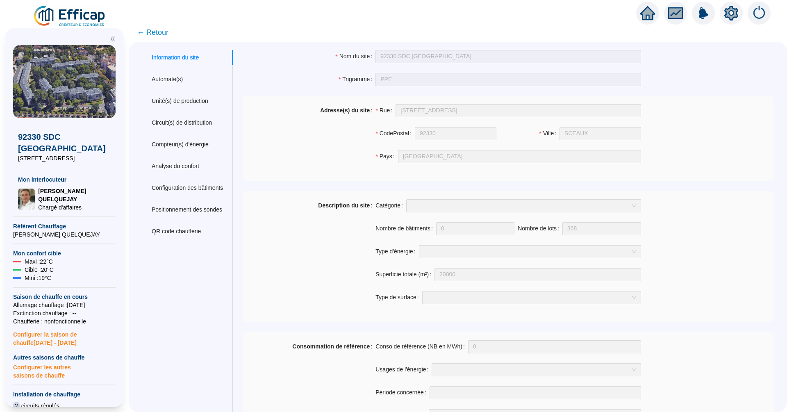
click at [657, 17] on div at bounding box center [647, 13] width 23 height 23
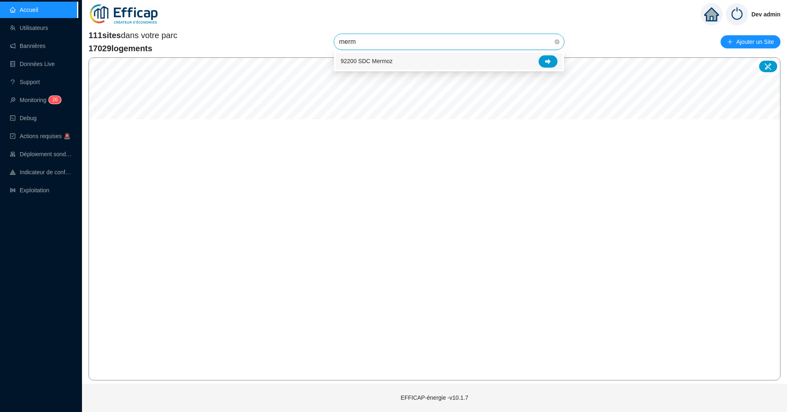
type input "mermo"
click at [451, 38] on span "92200 SDC Mermoz" at bounding box center [449, 42] width 220 height 16
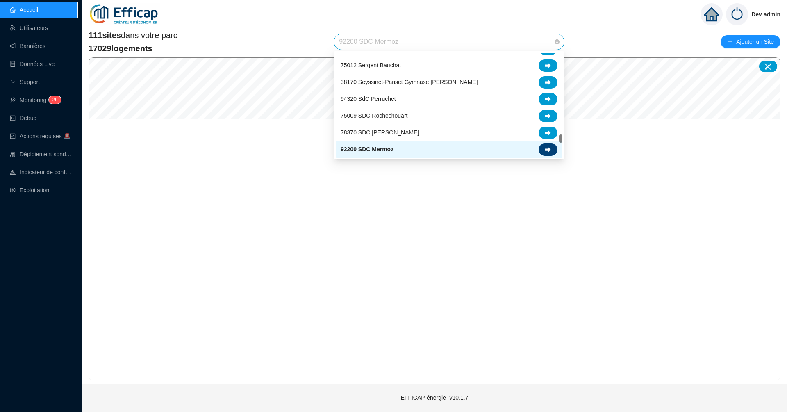
click at [554, 146] on div at bounding box center [548, 150] width 19 height 12
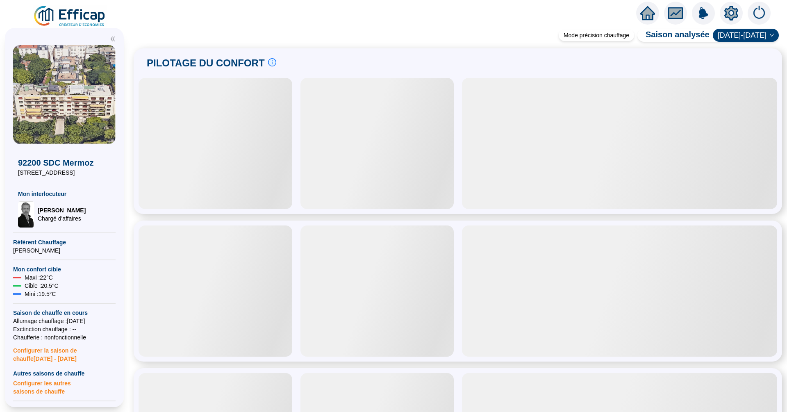
click at [733, 16] on icon "setting" at bounding box center [732, 12] width 14 height 13
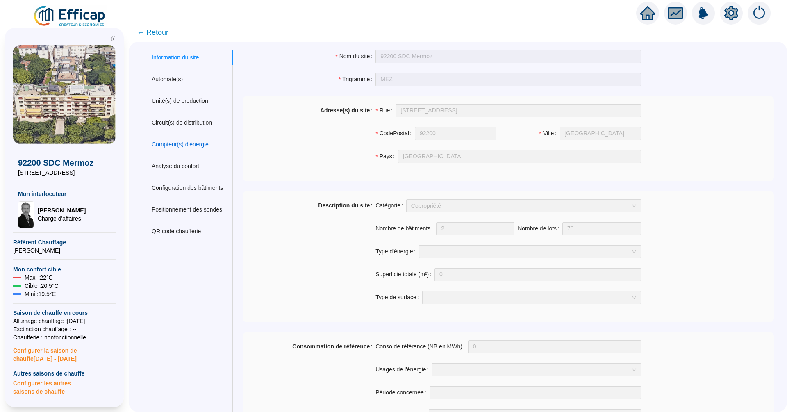
click at [179, 141] on div "Compteur(s) d'énergie" at bounding box center [180, 144] width 57 height 9
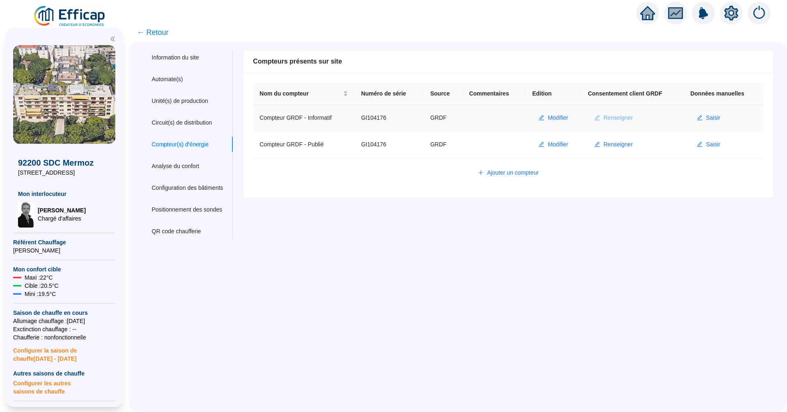
click at [612, 119] on span "Renseigner" at bounding box center [619, 118] width 30 height 9
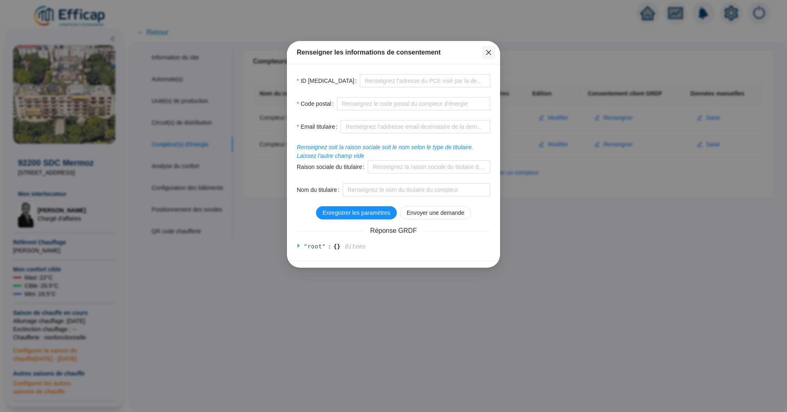
click at [489, 55] on icon "close" at bounding box center [489, 52] width 7 height 7
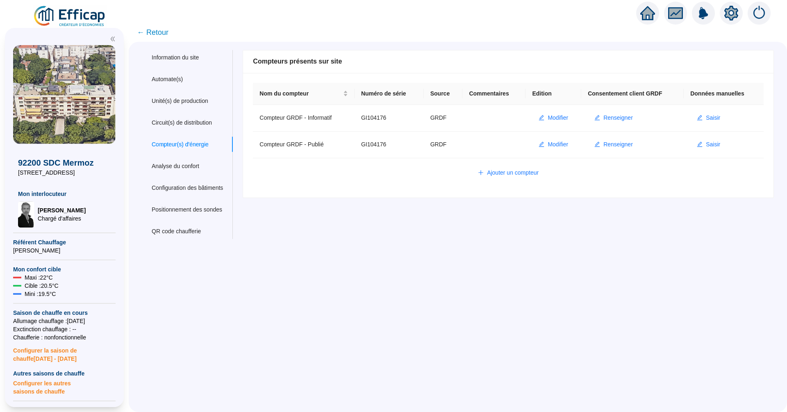
click at [647, 18] on icon "home" at bounding box center [648, 13] width 15 height 15
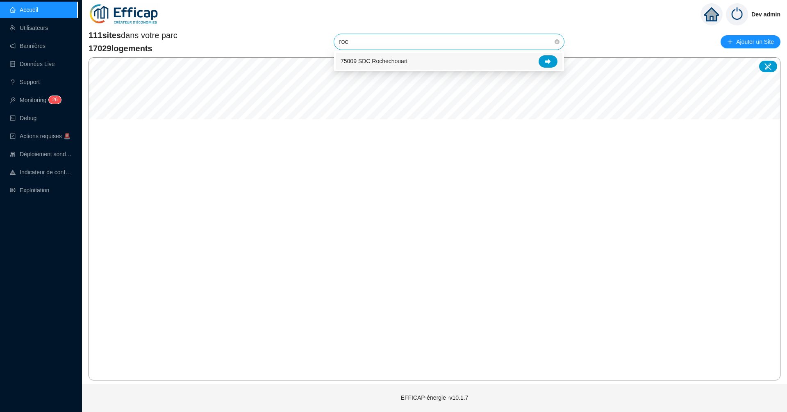
type input "roch"
click at [546, 63] on icon at bounding box center [548, 62] width 6 height 6
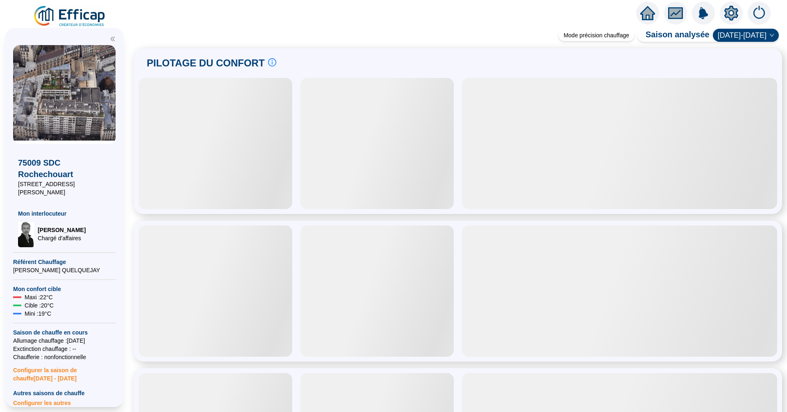
click at [730, 14] on icon "setting" at bounding box center [732, 13] width 6 height 6
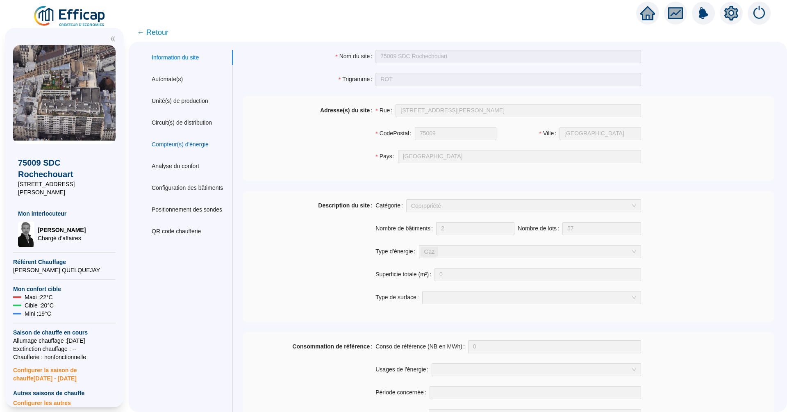
drag, startPoint x: 197, startPoint y: 142, endPoint x: 206, endPoint y: 139, distance: 9.5
click at [197, 143] on div "Compteur(s) d'énergie" at bounding box center [180, 144] width 57 height 9
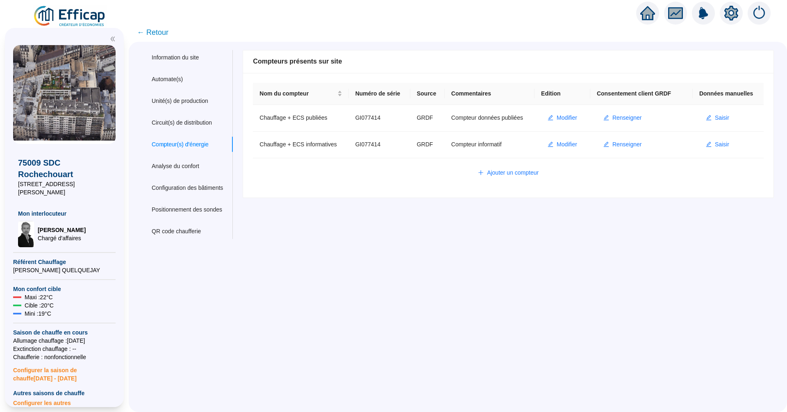
click at [647, 16] on icon "home" at bounding box center [648, 13] width 15 height 15
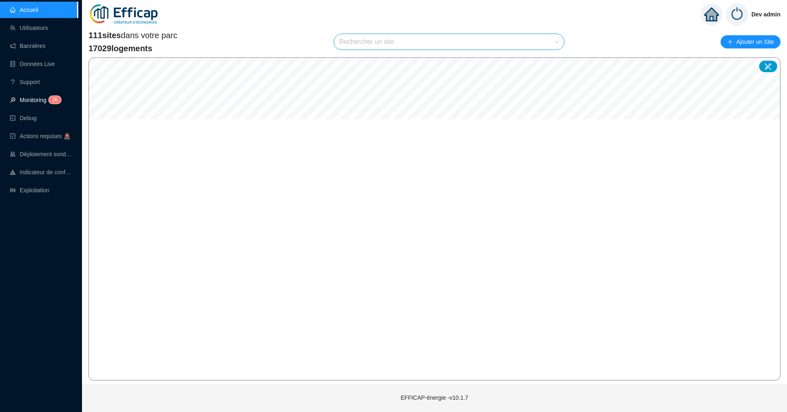
click at [59, 103] on link "Monitoring 2 6" at bounding box center [34, 100] width 49 height 7
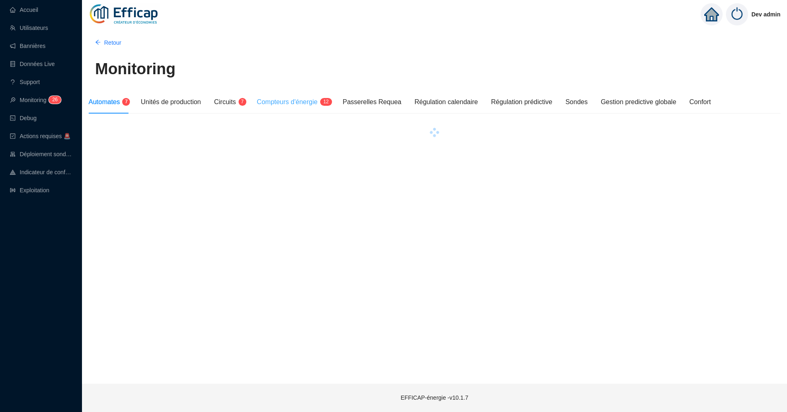
click at [315, 110] on div "Compteurs d'énergie 1 2" at bounding box center [293, 102] width 73 height 23
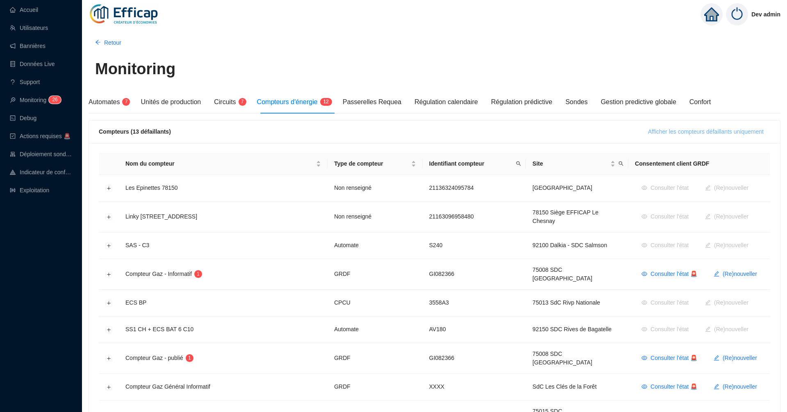
click at [679, 132] on span "Afficher les compteurs défaillants uniquement" at bounding box center [706, 132] width 116 height 9
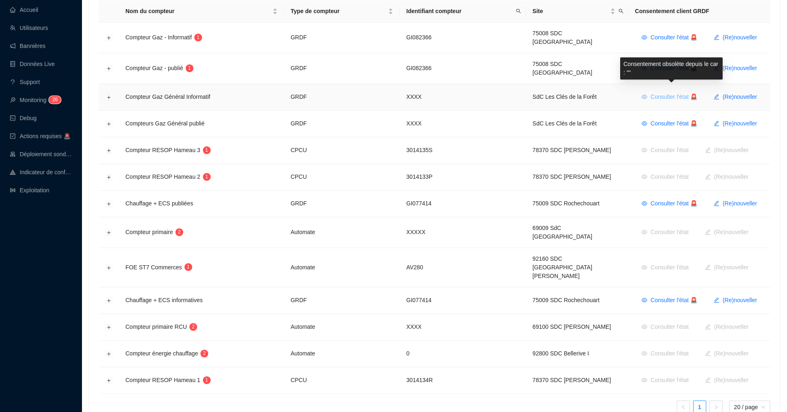
scroll to position [155, 0]
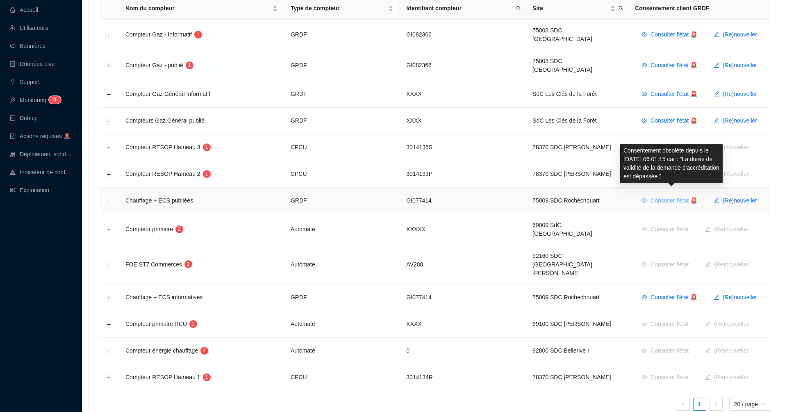
click at [663, 196] on span "Consulter l'état 🚨" at bounding box center [674, 200] width 47 height 9
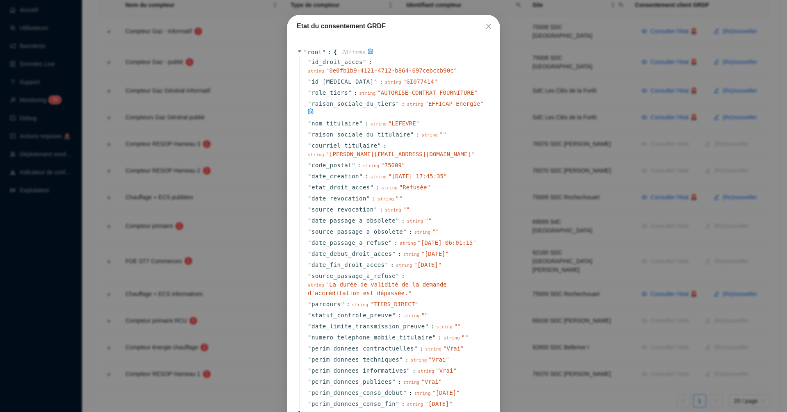
scroll to position [25, 0]
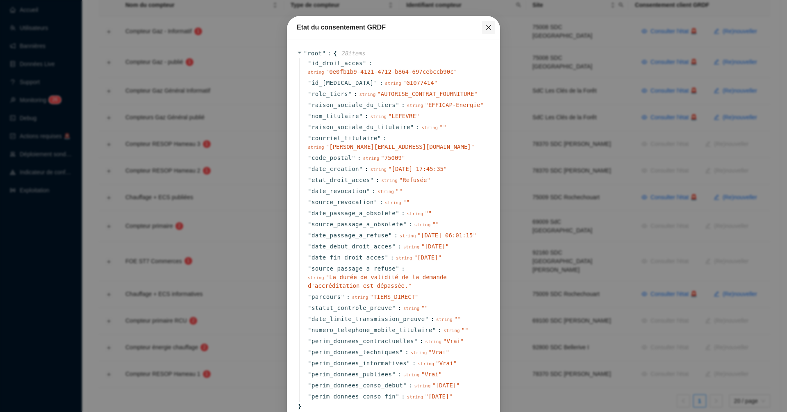
click at [492, 27] on span "Fermer" at bounding box center [488, 27] width 13 height 7
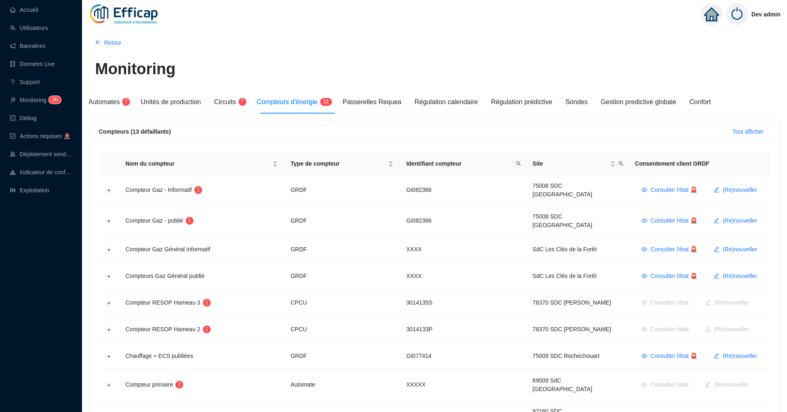
scroll to position [0, 0]
click at [31, 9] on link "Accueil" at bounding box center [24, 10] width 28 height 7
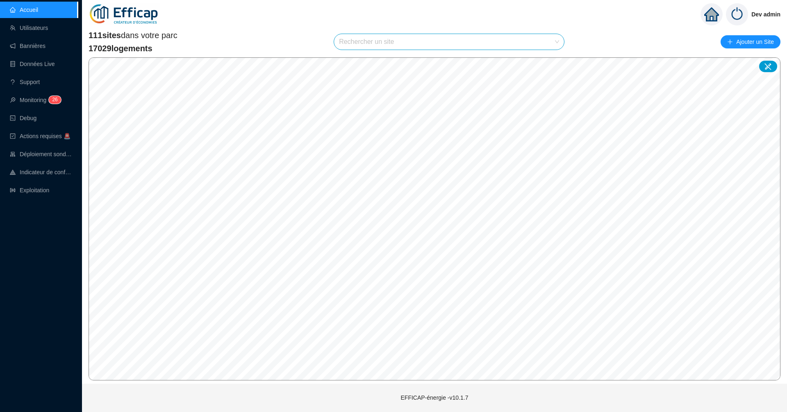
click at [93, 49] on span "17029 logements" at bounding box center [133, 48] width 89 height 11
click at [35, 188] on link "Exploitation" at bounding box center [29, 190] width 39 height 7
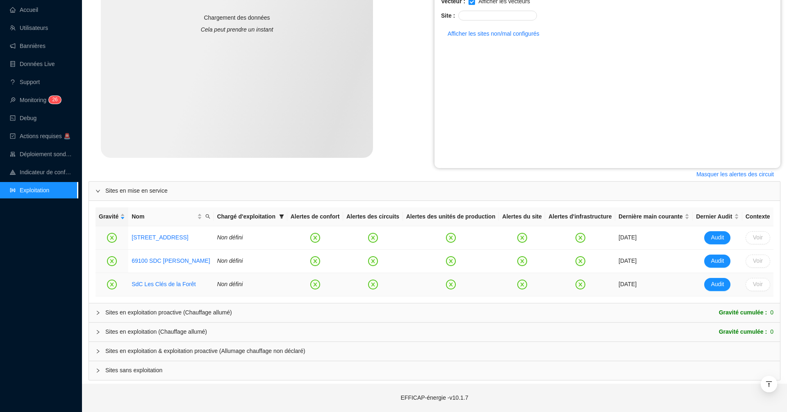
scroll to position [176, 0]
click at [198, 353] on span "Sites en exploitation & exploitation proactive (Allumage chauffage non déclaré)" at bounding box center [439, 351] width 668 height 9
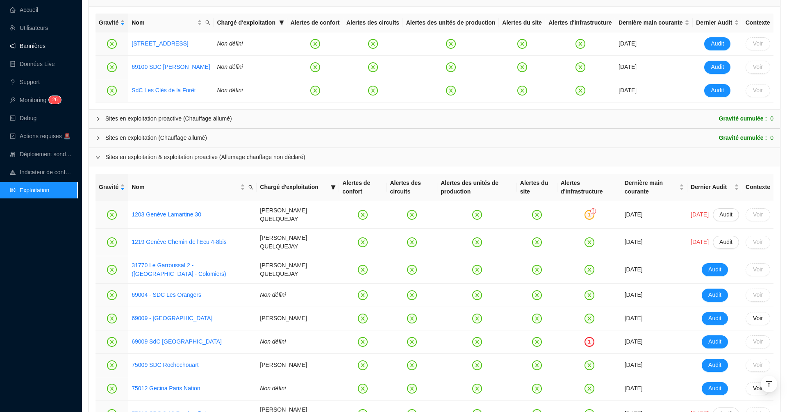
scroll to position [16, 0]
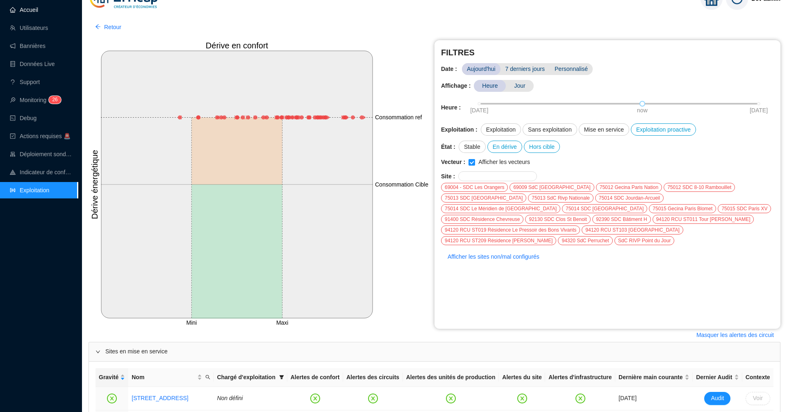
click at [38, 10] on link "Accueil" at bounding box center [24, 10] width 28 height 7
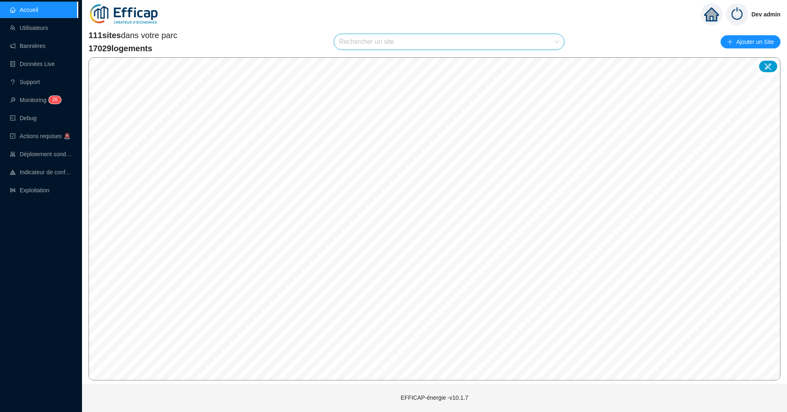
click at [381, 46] on input "search" at bounding box center [445, 42] width 213 height 16
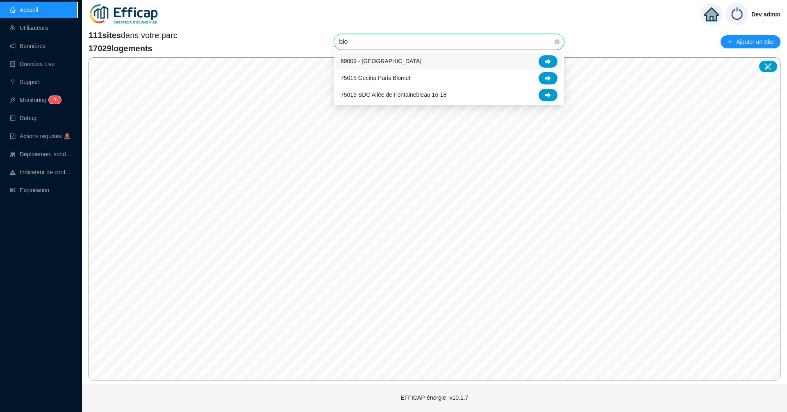
type input "blom"
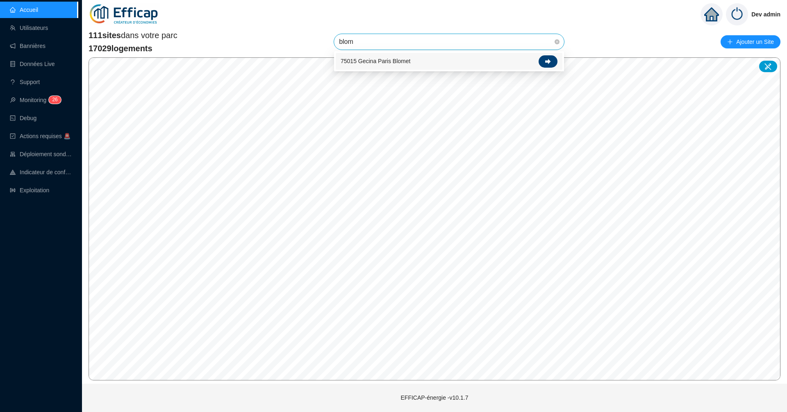
click at [548, 61] on icon at bounding box center [548, 61] width 6 height 5
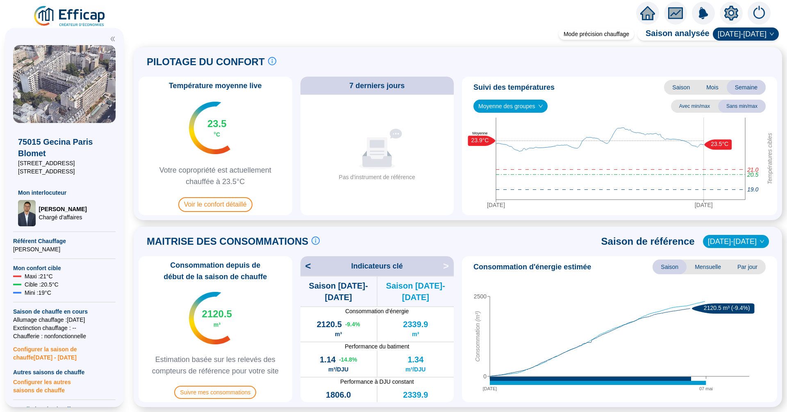
click at [645, 16] on icon "home" at bounding box center [648, 12] width 15 height 11
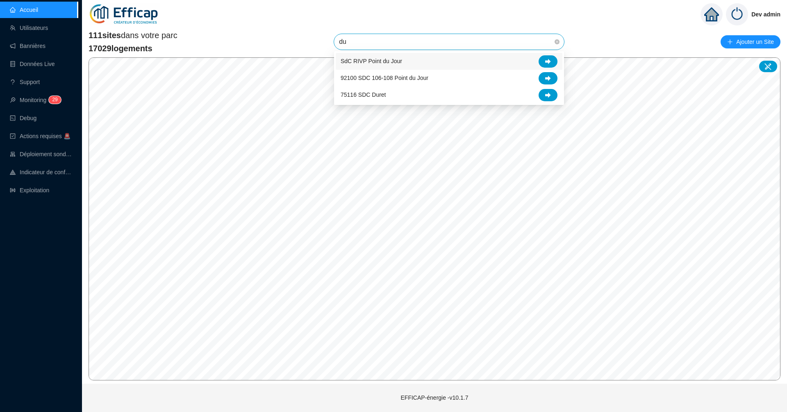
type input "d"
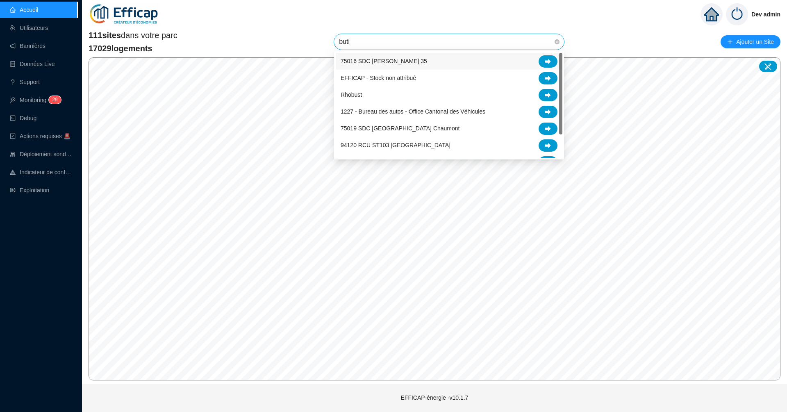
type input "butin"
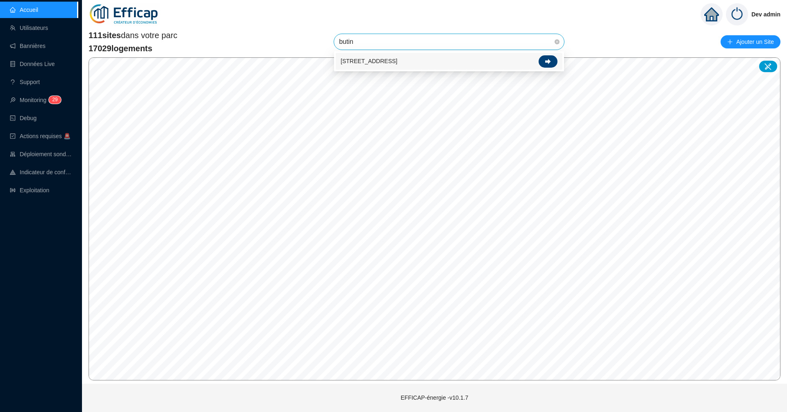
click at [551, 65] on div at bounding box center [548, 61] width 19 height 12
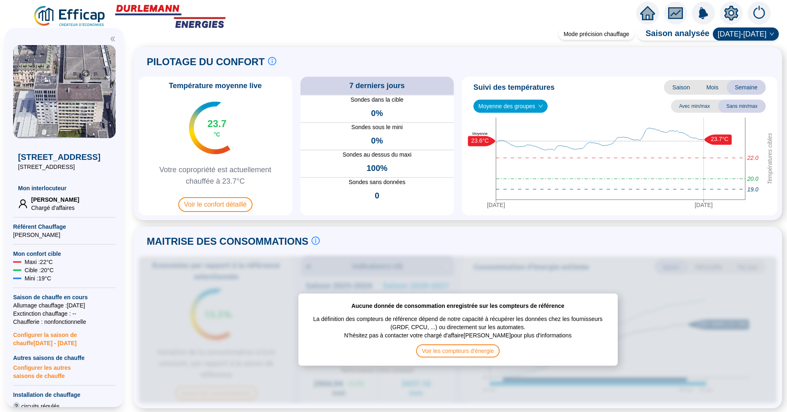
click at [643, 17] on icon "home" at bounding box center [648, 13] width 15 height 14
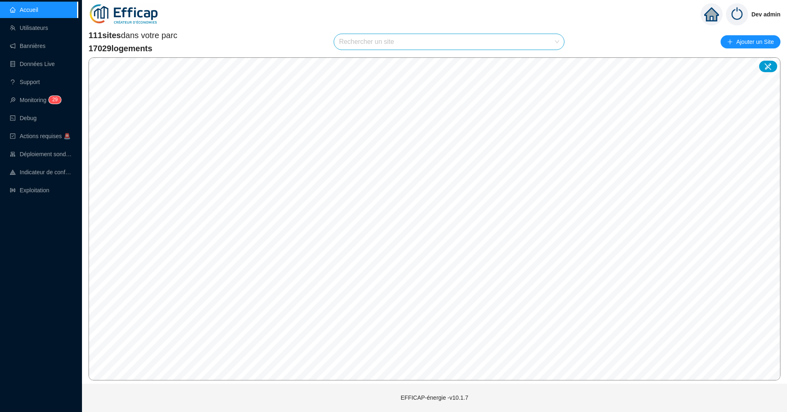
click at [388, 43] on input "search" at bounding box center [445, 42] width 213 height 16
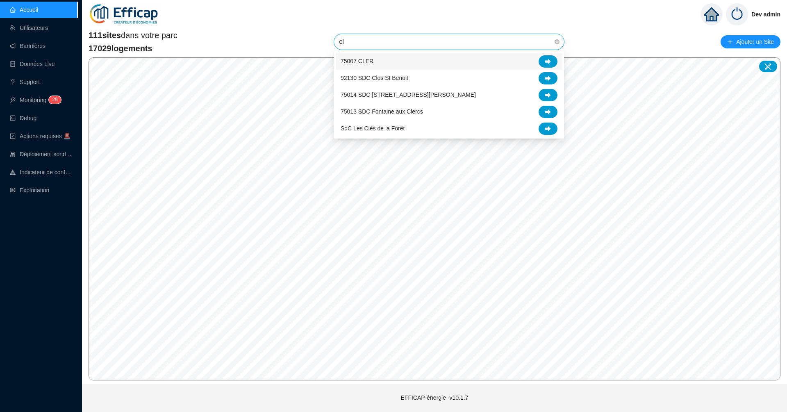
type input "cle"
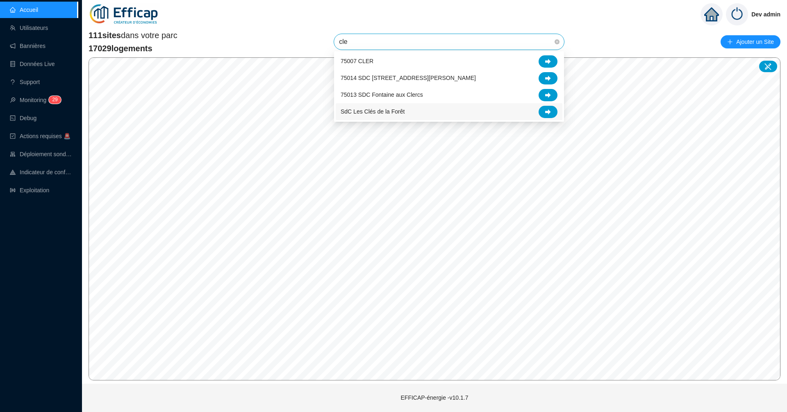
click at [395, 111] on span "SdC Les Clés de la Forêt" at bounding box center [373, 111] width 64 height 9
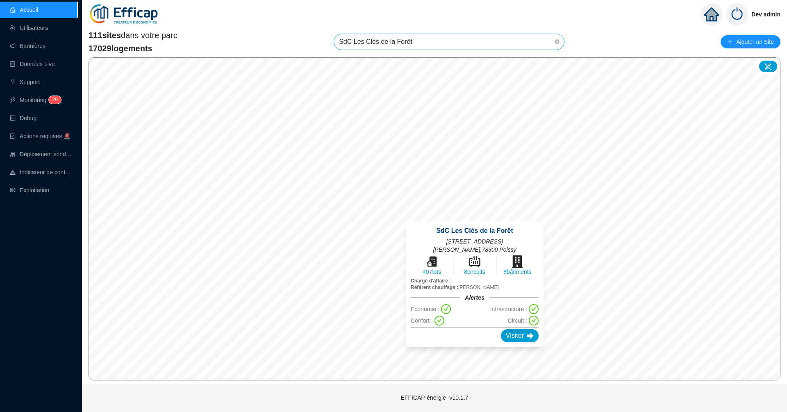
click at [519, 334] on div "SdC Les Clés de la Forêt 80 Avenue Fernand Lefebre , 78300 Poissy 407 lots 8 ci…" at bounding box center [475, 284] width 138 height 126
click at [519, 330] on div "Visiter" at bounding box center [520, 335] width 38 height 13
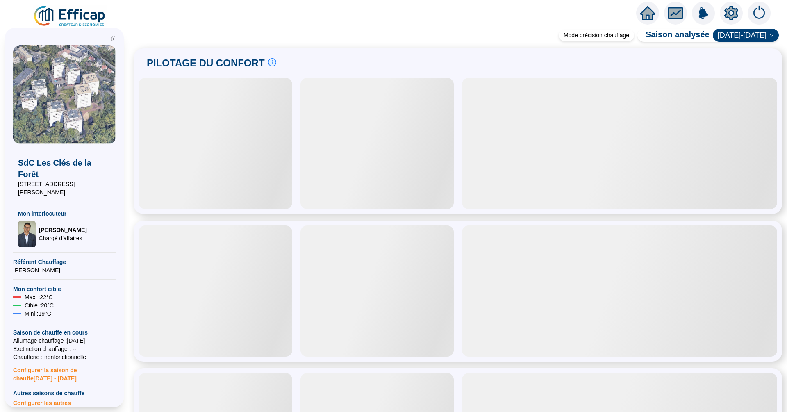
click at [735, 11] on icon "setting" at bounding box center [732, 12] width 14 height 13
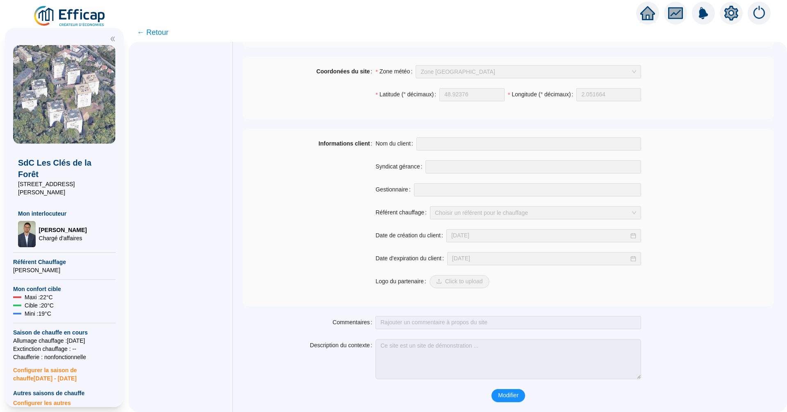
click at [652, 16] on icon "home" at bounding box center [648, 12] width 15 height 11
